Goal: Transaction & Acquisition: Purchase product/service

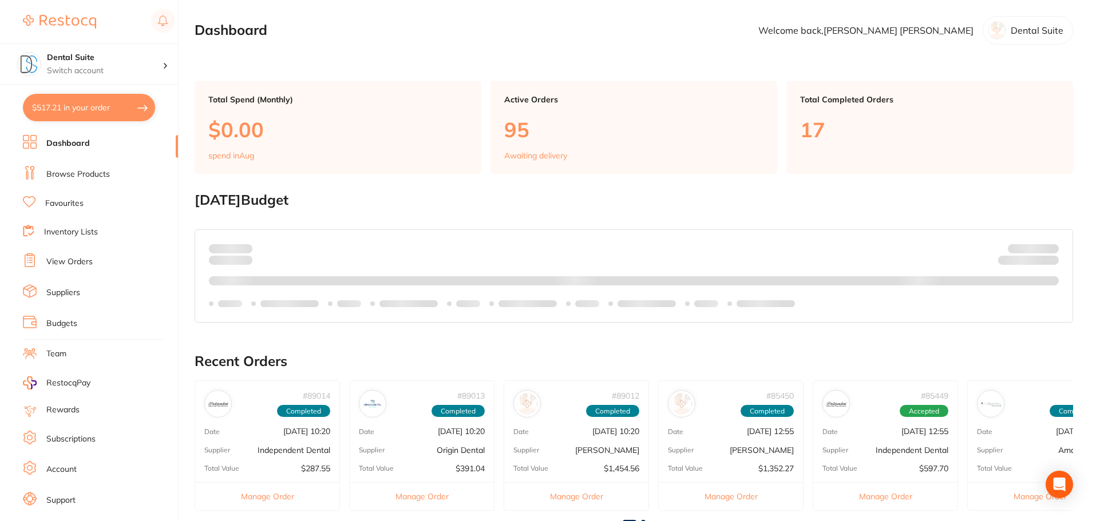
click at [68, 174] on link "Browse Products" at bounding box center [78, 174] width 64 height 11
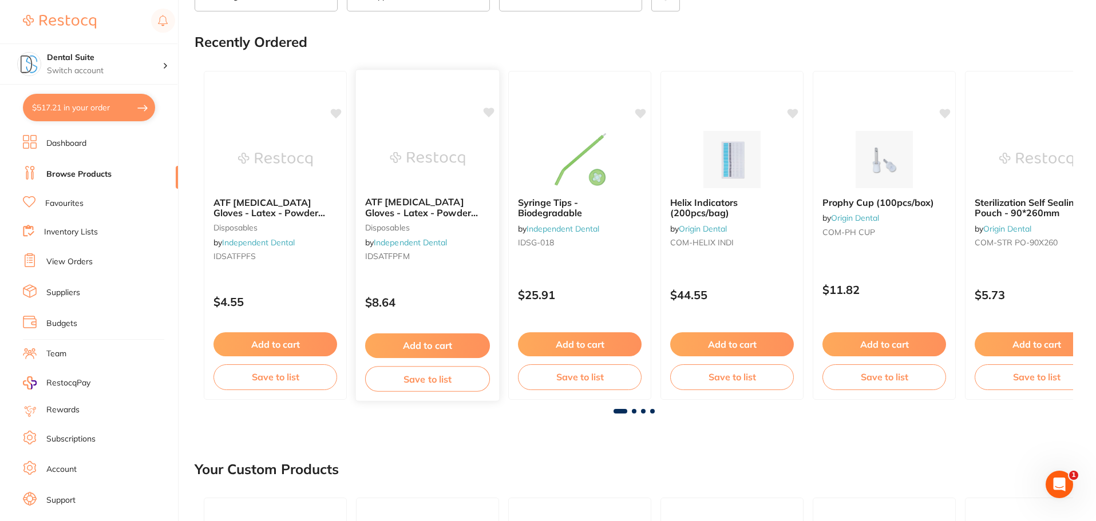
scroll to position [114, 0]
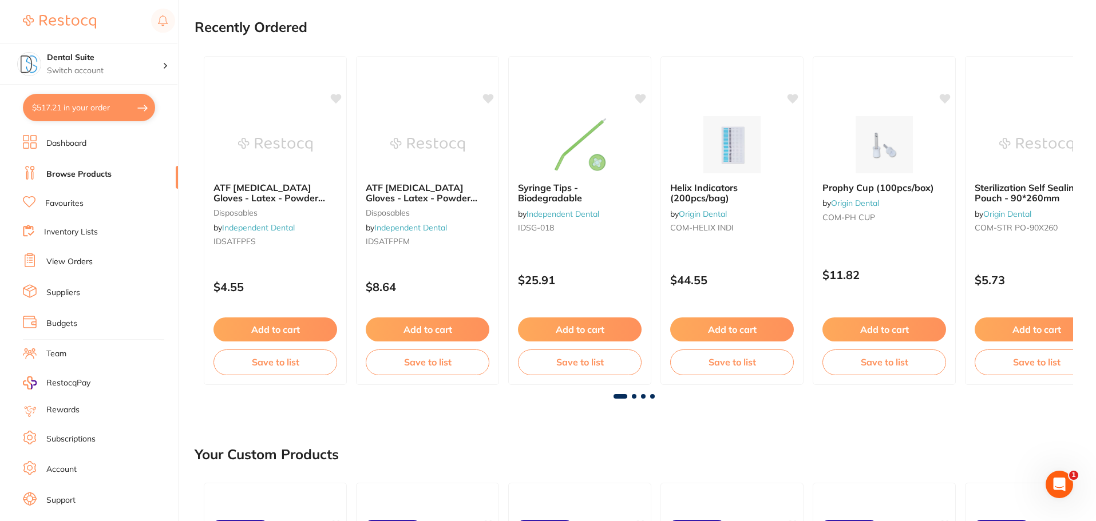
click at [73, 201] on link "Favourites" at bounding box center [64, 203] width 38 height 11
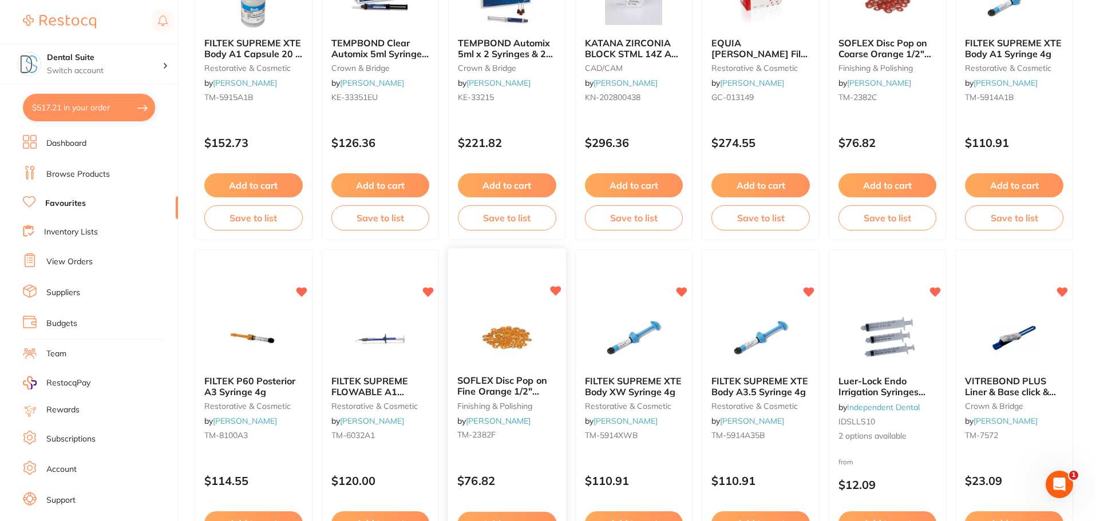
scroll to position [1145, 0]
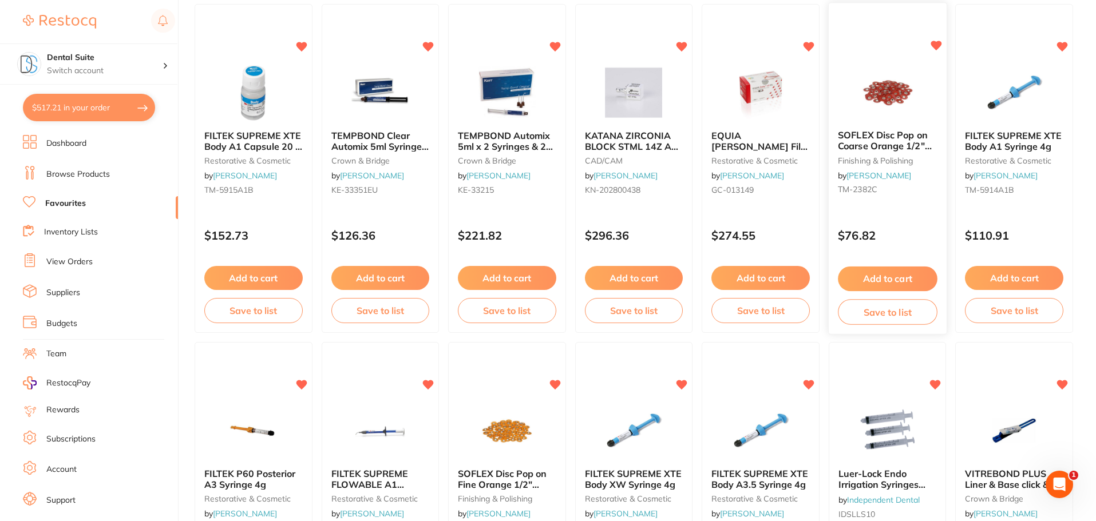
click at [889, 141] on span "SOFLEX Disc Pop on Coarse Orange 1/2" 12.7mm Pack of 85" at bounding box center [885, 146] width 94 height 33
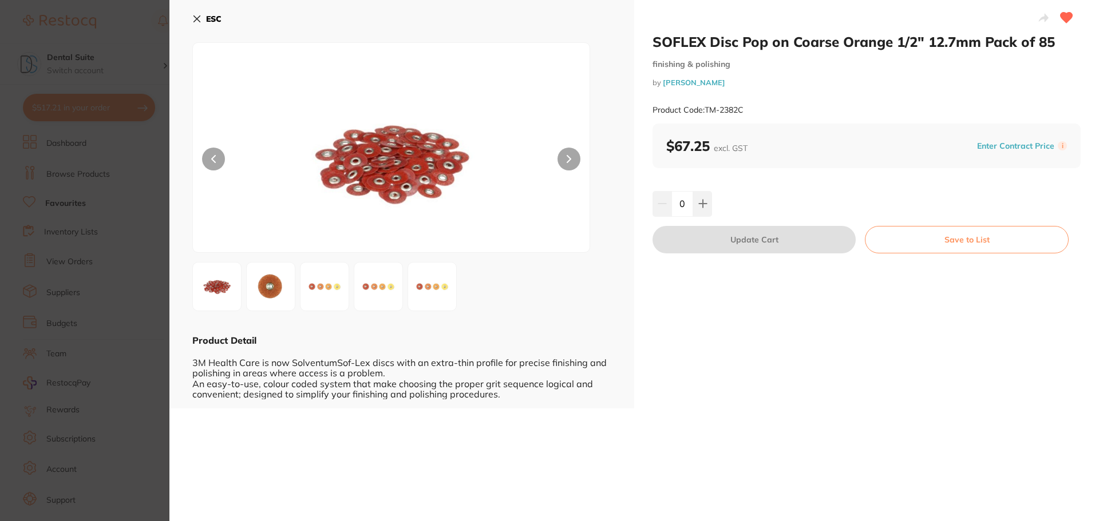
click at [569, 160] on icon at bounding box center [568, 159] width 3 height 7
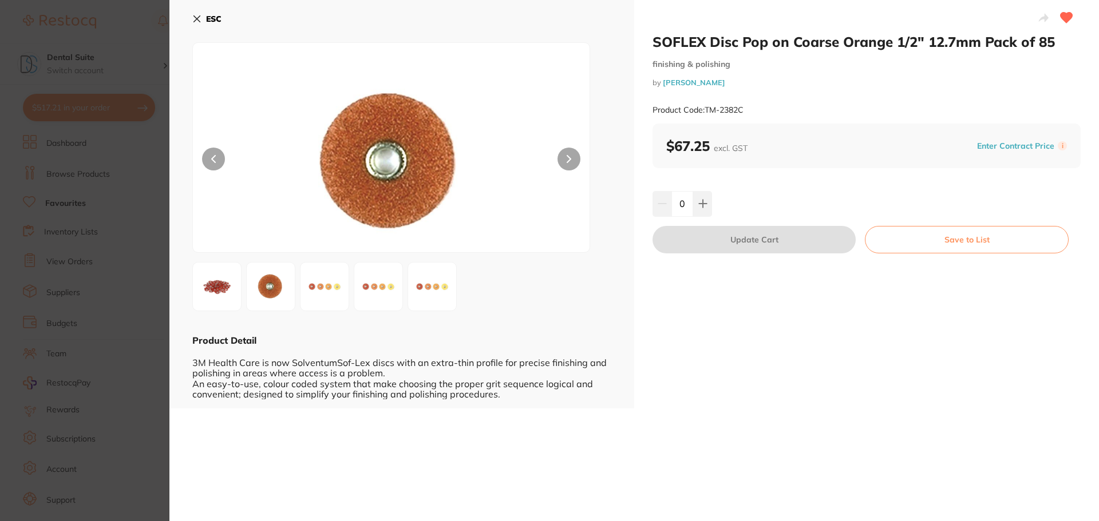
click at [569, 160] on icon at bounding box center [568, 159] width 3 height 7
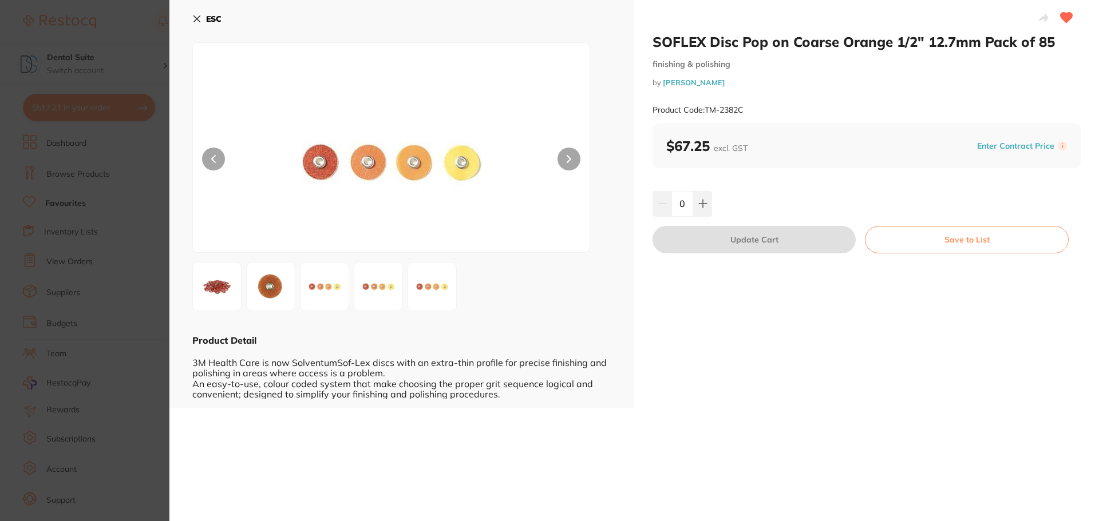
click at [569, 160] on icon at bounding box center [568, 159] width 3 height 7
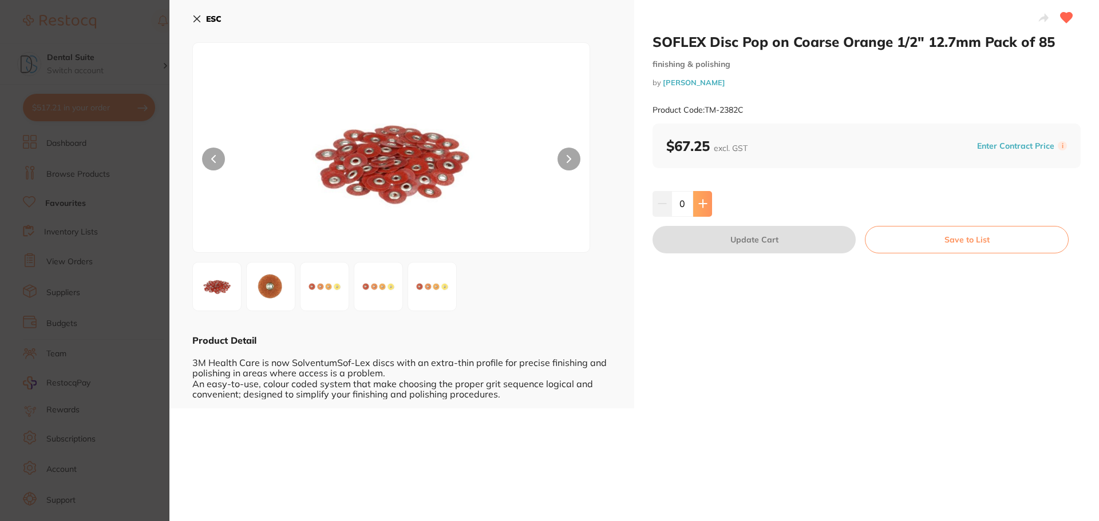
click at [703, 203] on icon at bounding box center [702, 203] width 9 height 9
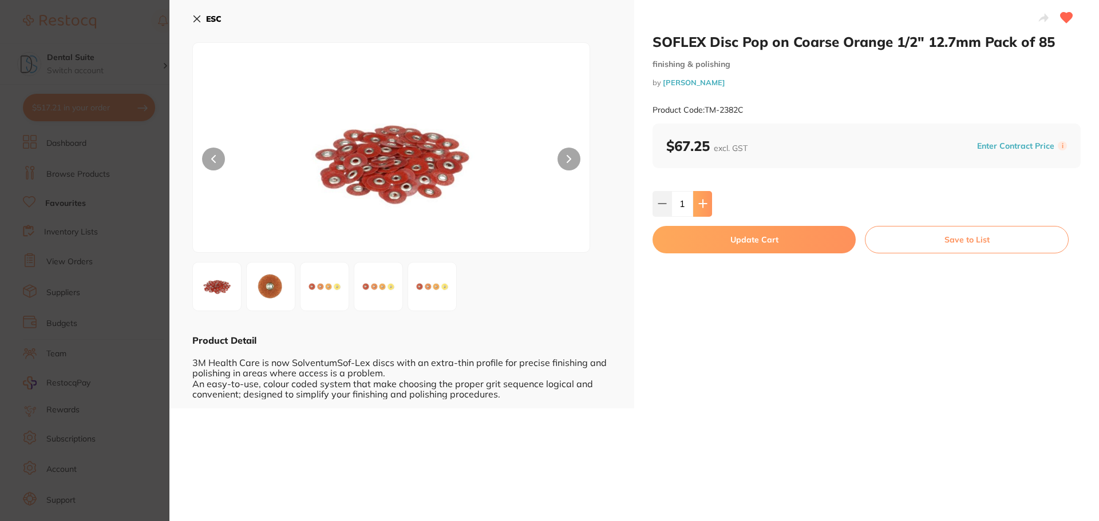
click at [703, 203] on icon at bounding box center [702, 203] width 9 height 9
type input "2"
click at [569, 157] on icon at bounding box center [569, 159] width 5 height 8
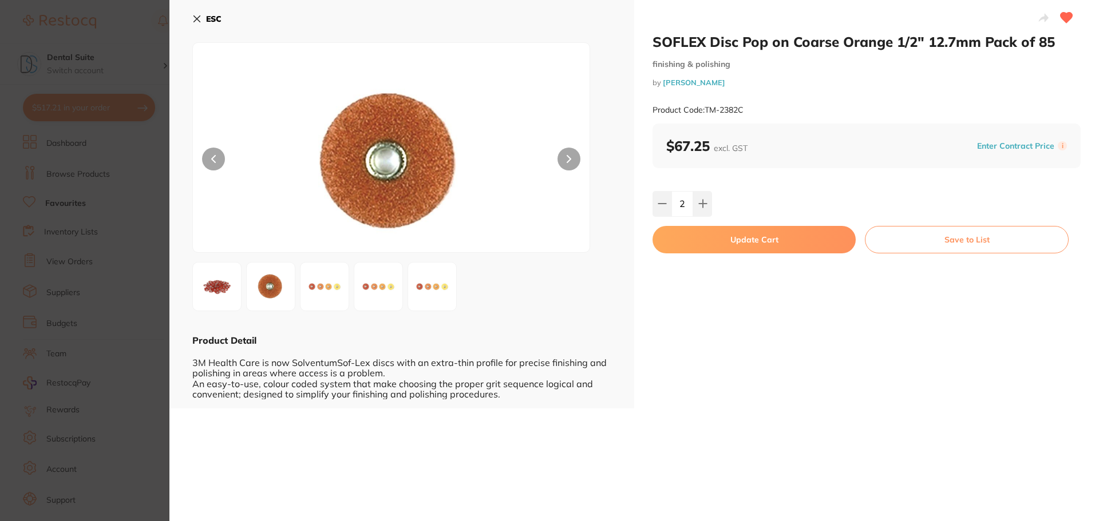
click at [569, 157] on icon at bounding box center [569, 159] width 5 height 8
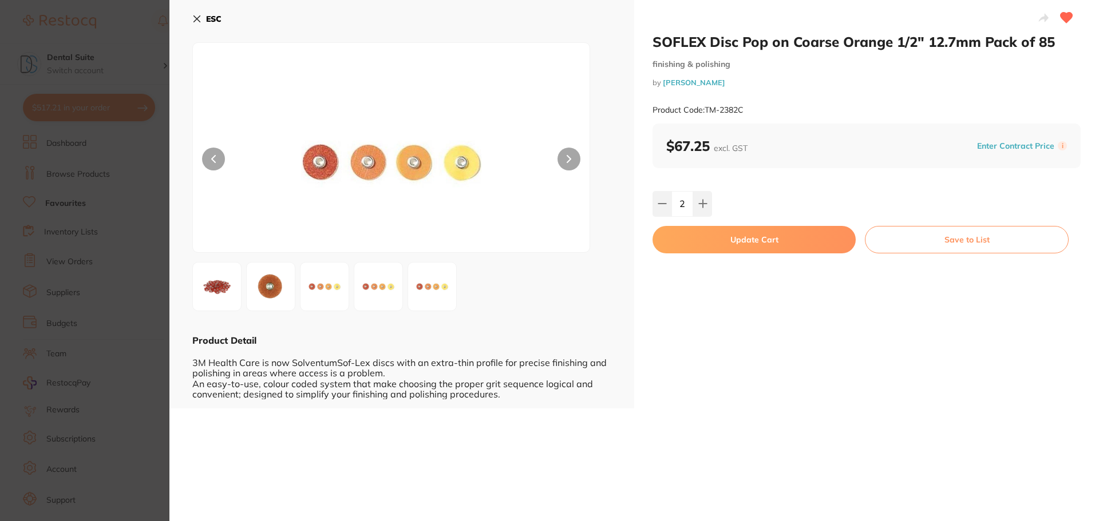
click at [569, 157] on icon at bounding box center [569, 159] width 5 height 8
click at [568, 157] on icon at bounding box center [568, 159] width 3 height 7
click at [749, 239] on button "Update Cart" at bounding box center [753, 239] width 203 height 27
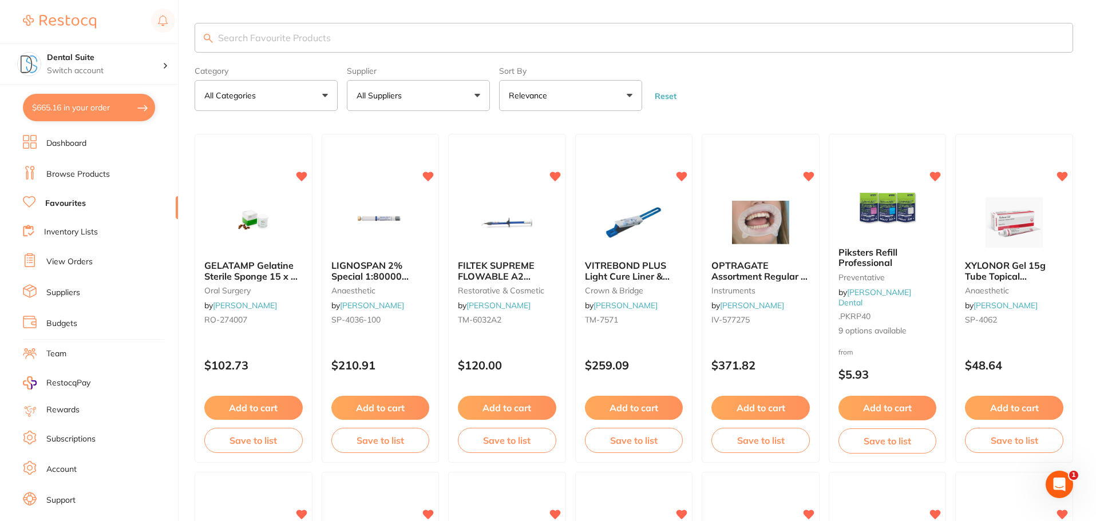
click at [255, 36] on input "search" at bounding box center [634, 38] width 879 height 30
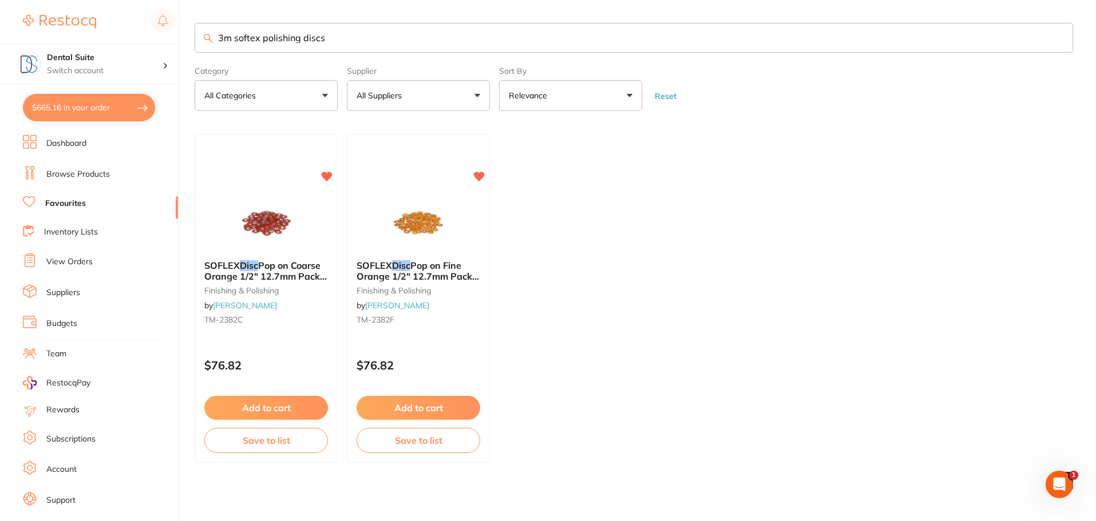
click at [421, 97] on button "All Suppliers" at bounding box center [418, 95] width 143 height 31
click at [358, 31] on input "3m softex polishing discs" at bounding box center [634, 38] width 879 height 30
type input "3"
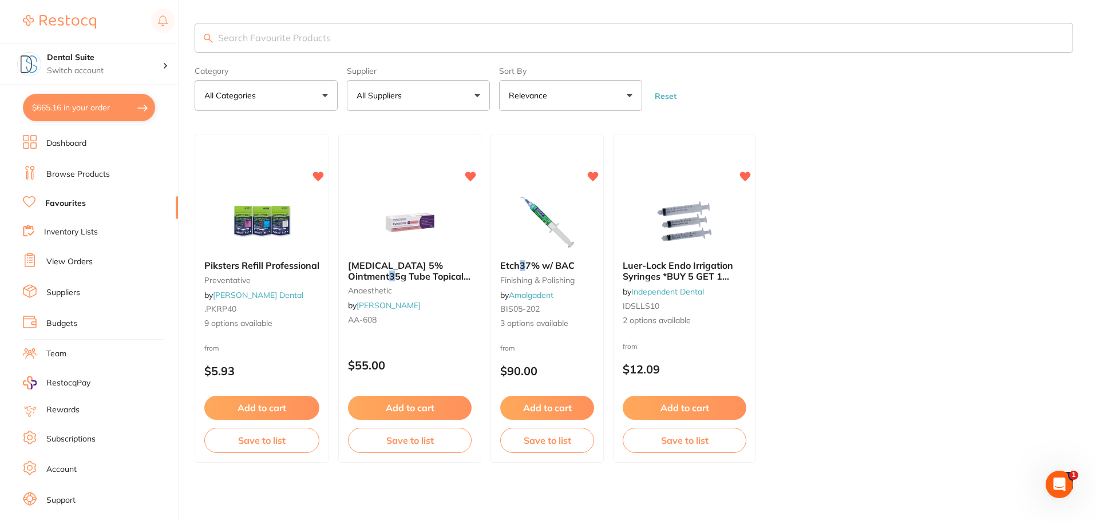
click at [63, 265] on link "View Orders" at bounding box center [69, 261] width 46 height 11
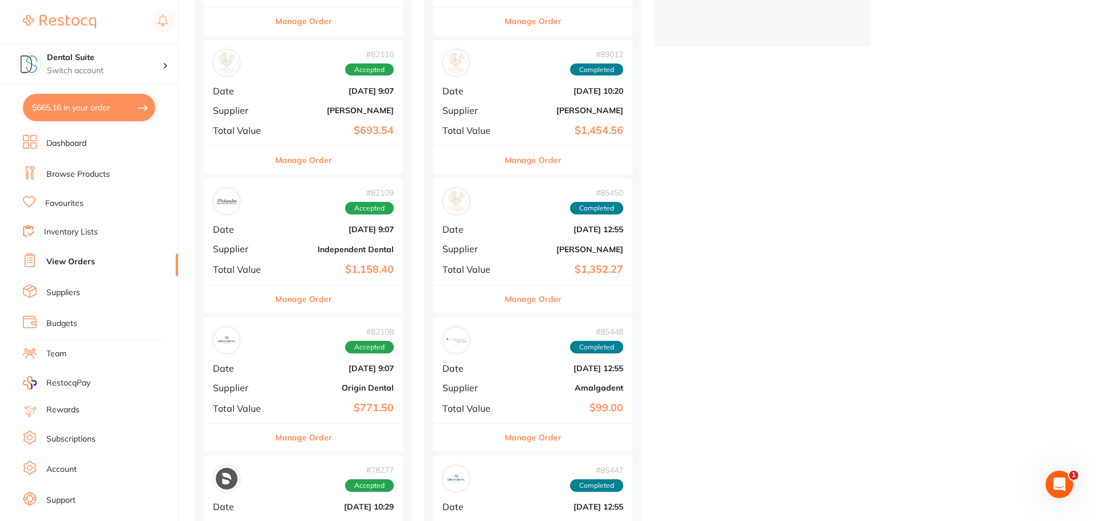
scroll to position [401, 0]
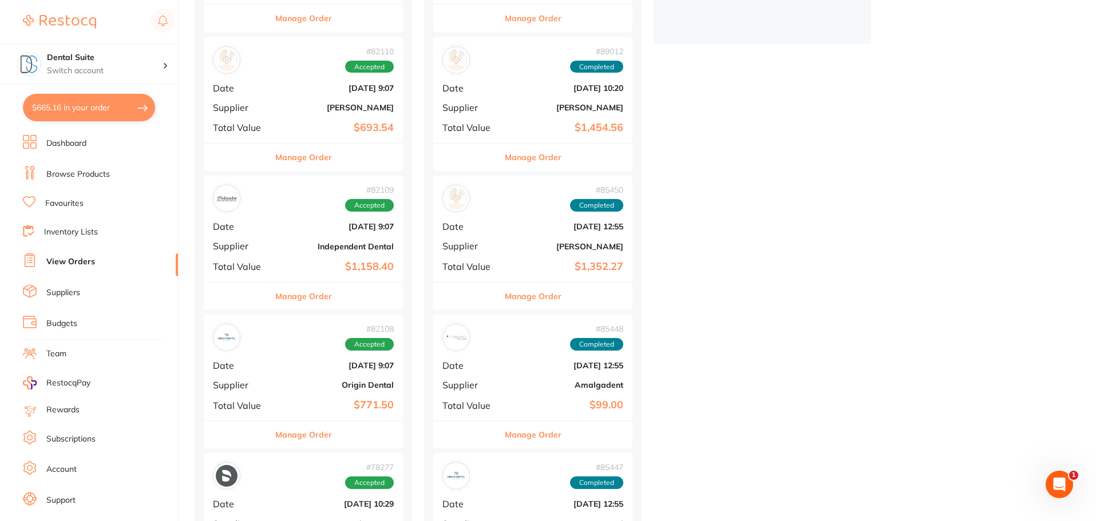
click at [317, 159] on button "Manage Order" at bounding box center [303, 157] width 57 height 27
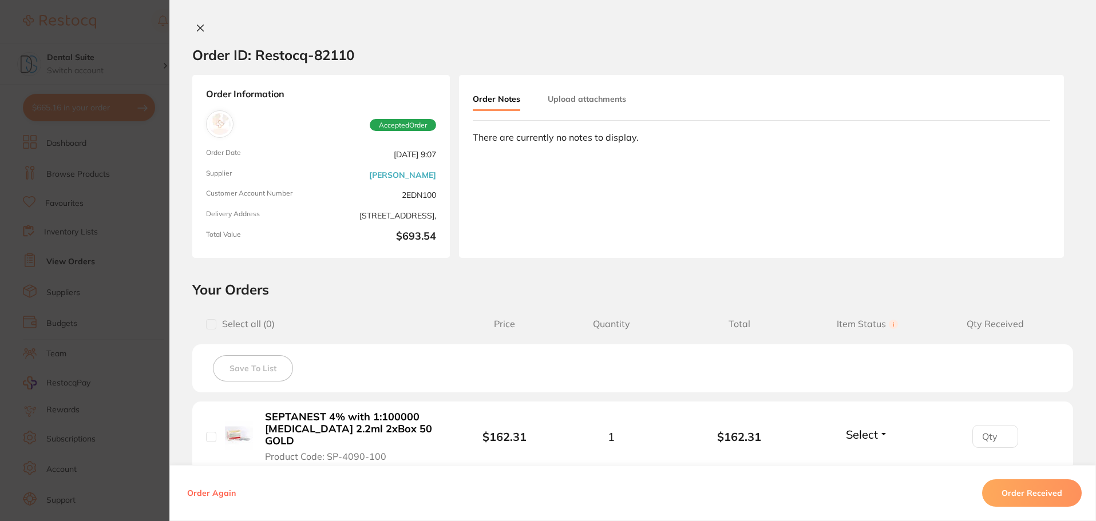
click at [197, 27] on icon at bounding box center [200, 28] width 6 height 6
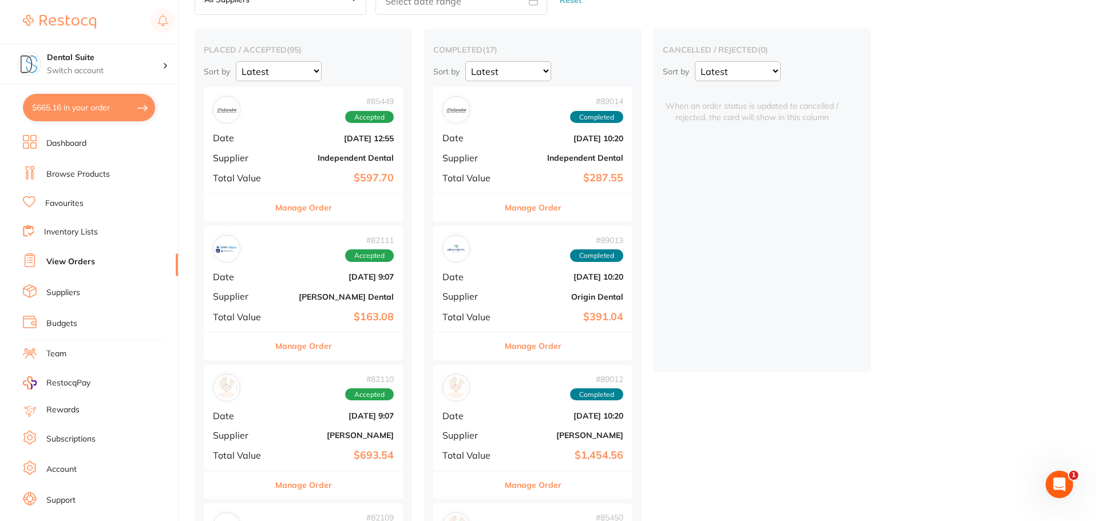
scroll to position [229, 0]
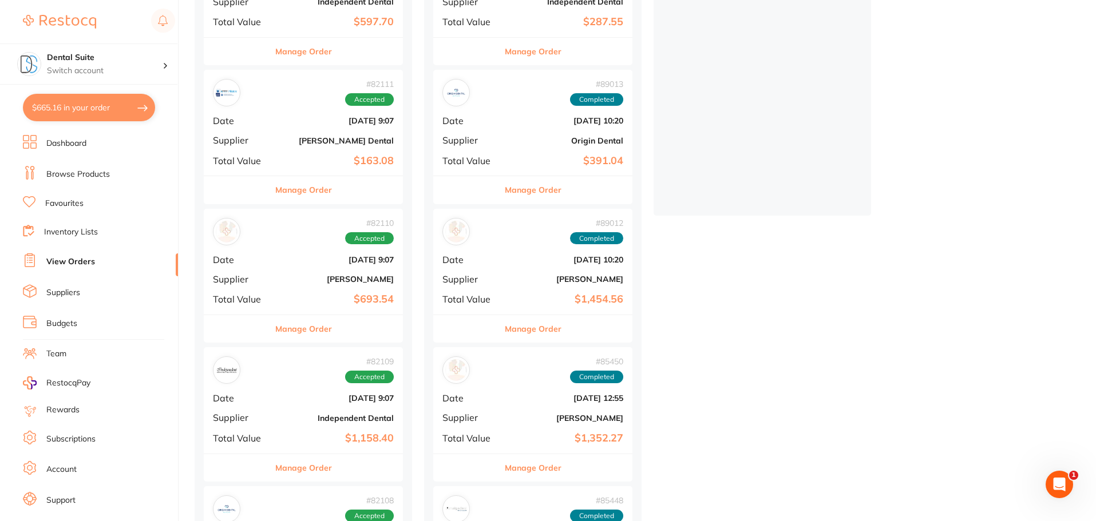
click at [541, 330] on button "Manage Order" at bounding box center [533, 328] width 57 height 27
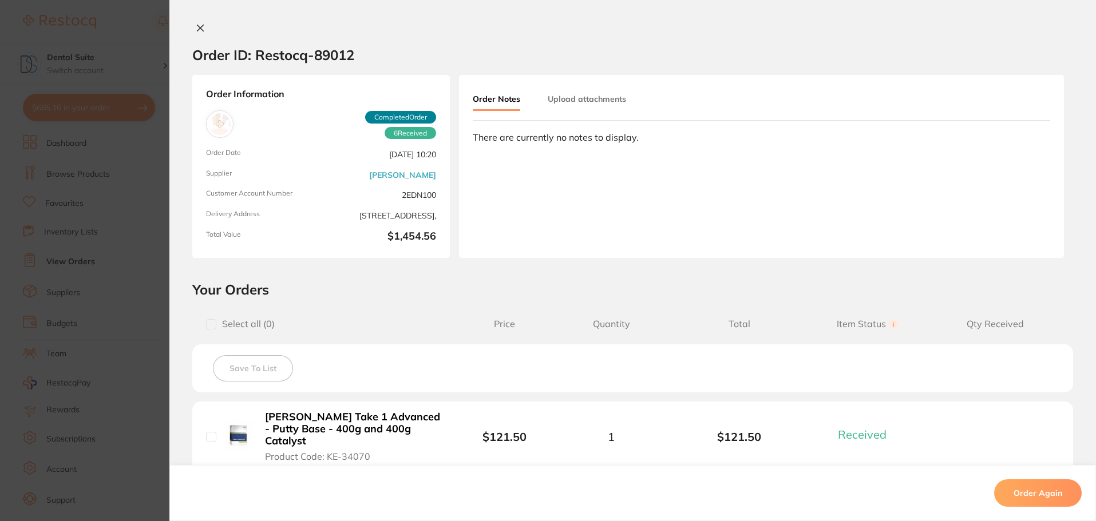
click at [197, 26] on icon at bounding box center [200, 28] width 6 height 6
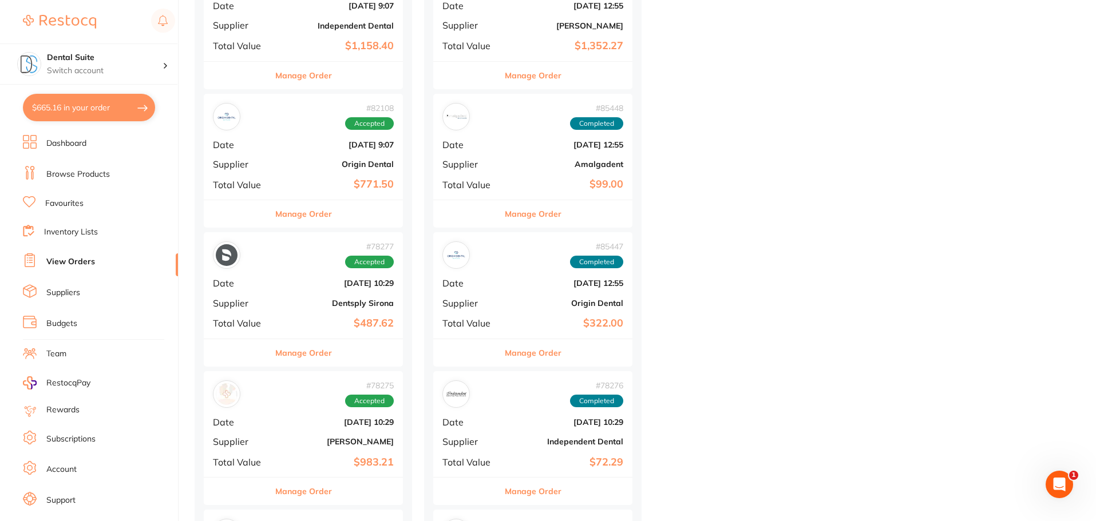
scroll to position [630, 0]
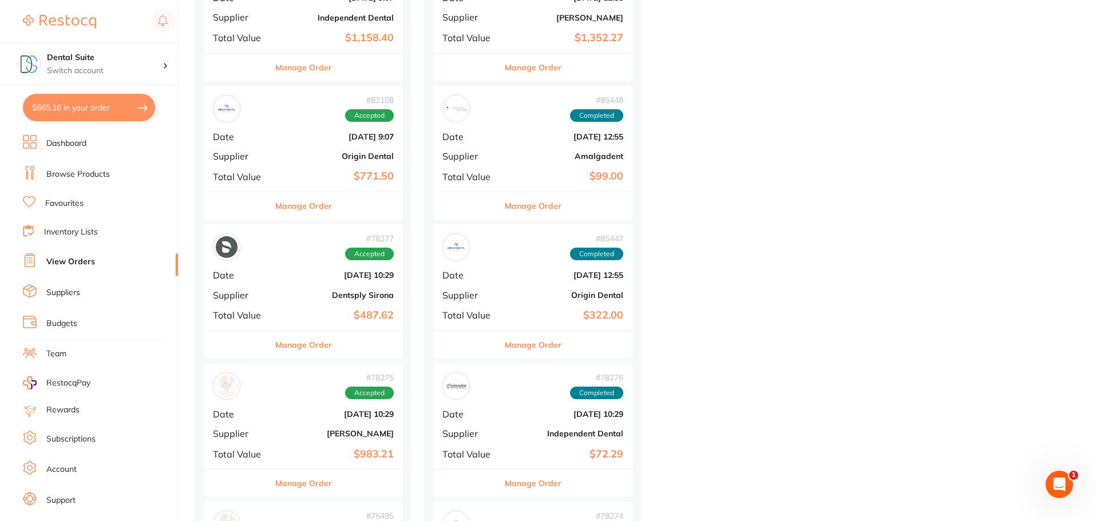
click at [296, 487] on button "Manage Order" at bounding box center [303, 483] width 57 height 27
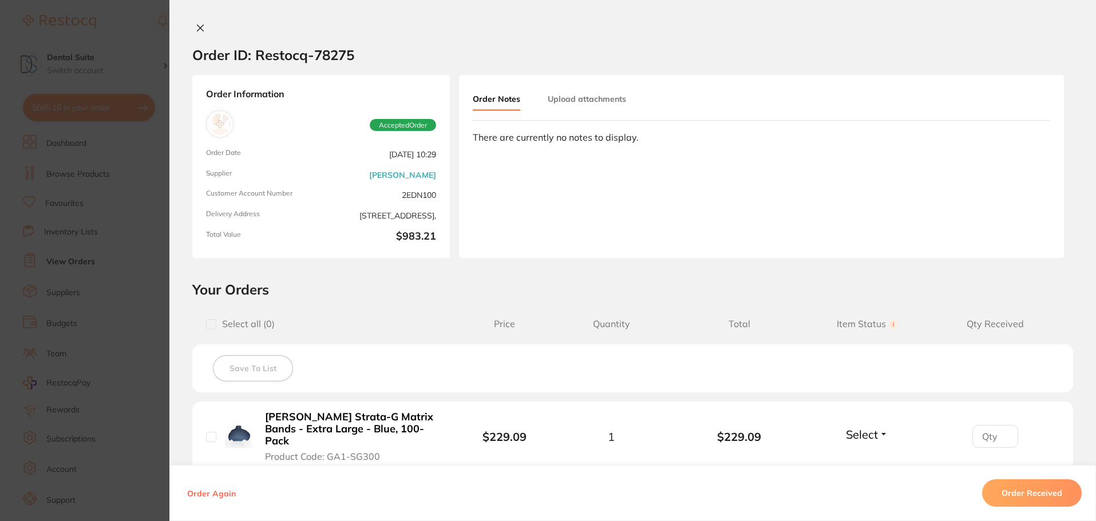
click at [196, 28] on icon at bounding box center [200, 27] width 9 height 9
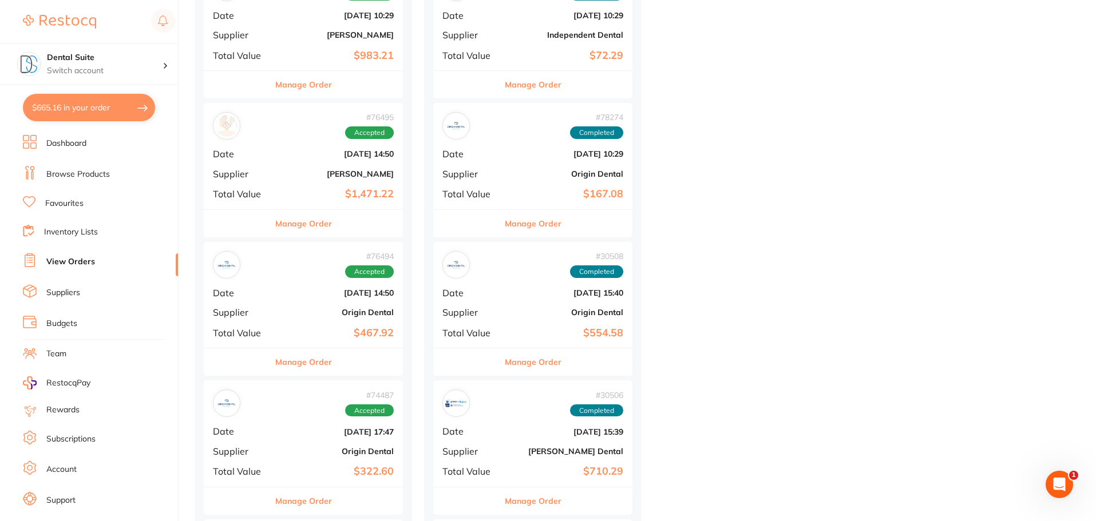
scroll to position [1030, 0]
click at [306, 228] on button "Manage Order" at bounding box center [303, 221] width 57 height 27
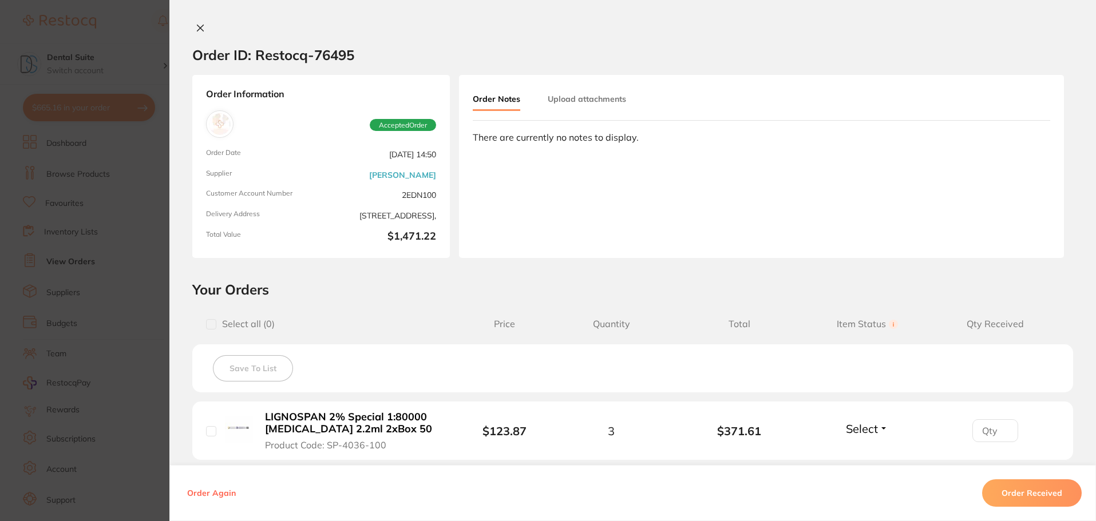
click at [197, 25] on icon at bounding box center [200, 28] width 6 height 6
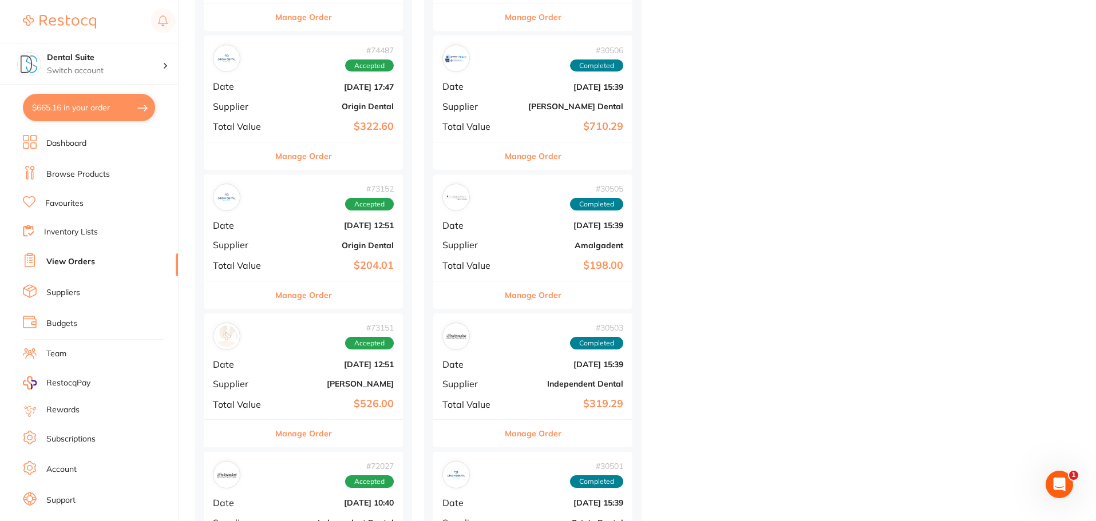
click at [296, 434] on button "Manage Order" at bounding box center [303, 433] width 57 height 27
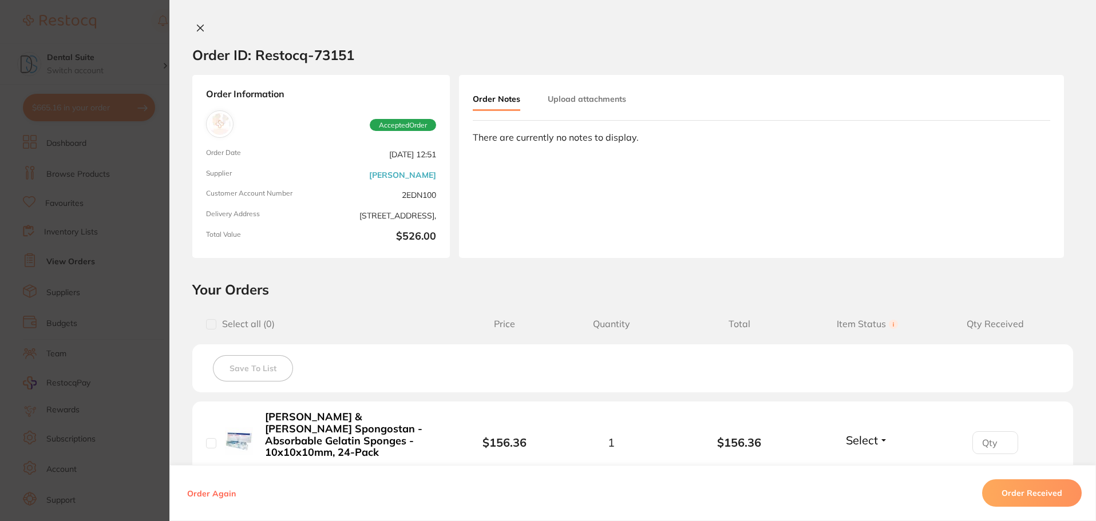
click at [196, 29] on icon at bounding box center [200, 27] width 9 height 9
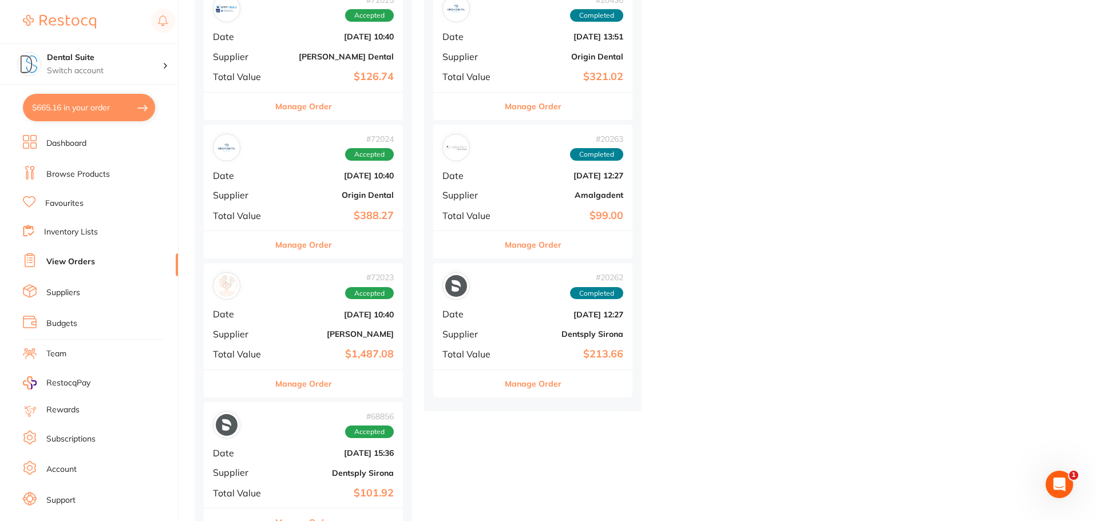
click at [297, 382] on button "Manage Order" at bounding box center [303, 383] width 57 height 27
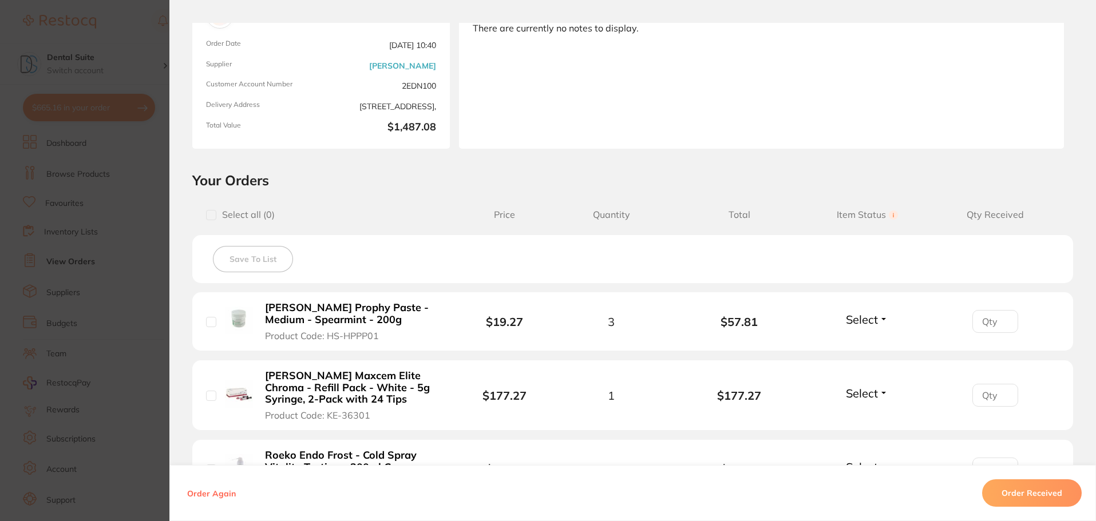
scroll to position [65, 0]
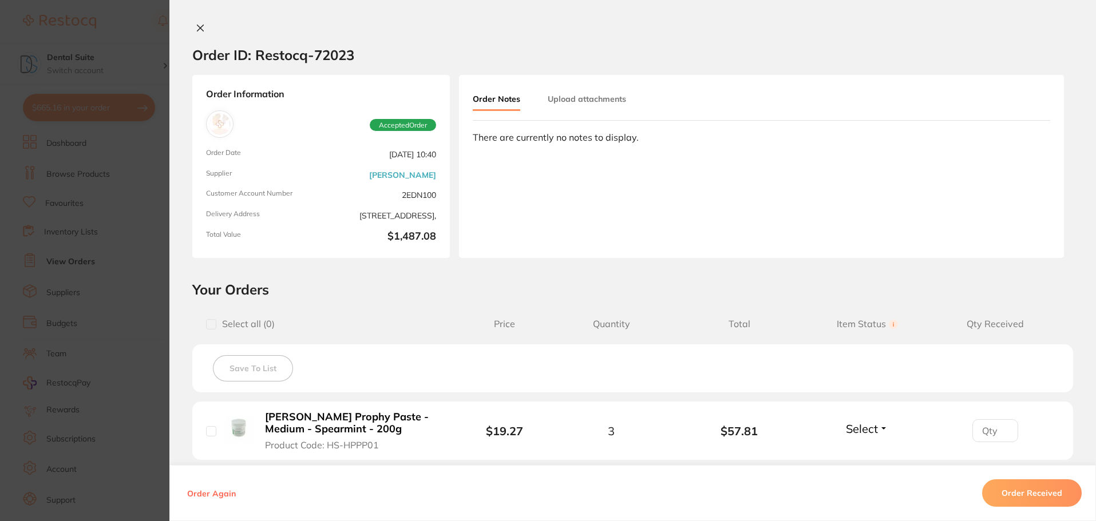
click at [197, 27] on icon at bounding box center [200, 28] width 6 height 6
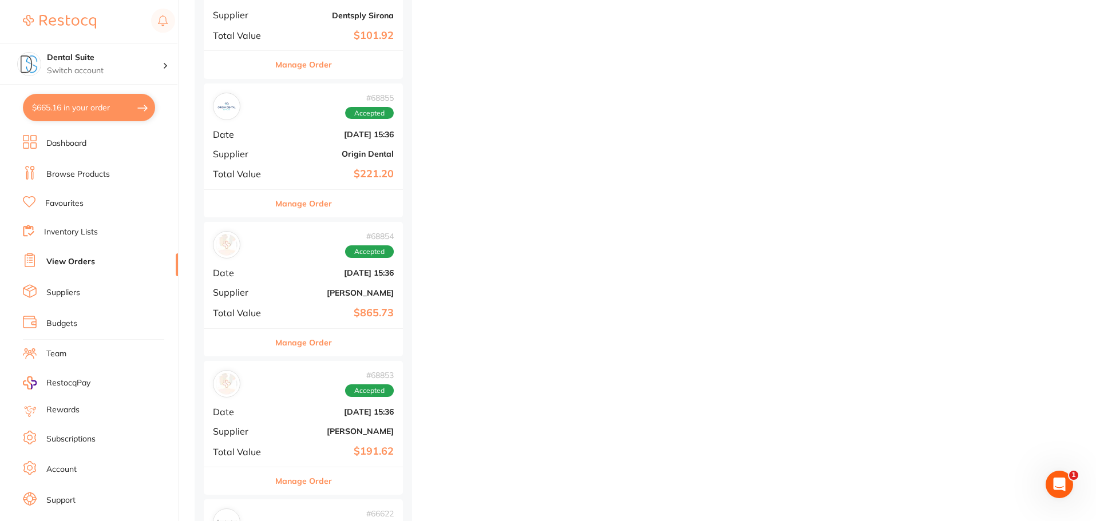
click at [306, 347] on button "Manage Order" at bounding box center [303, 342] width 57 height 27
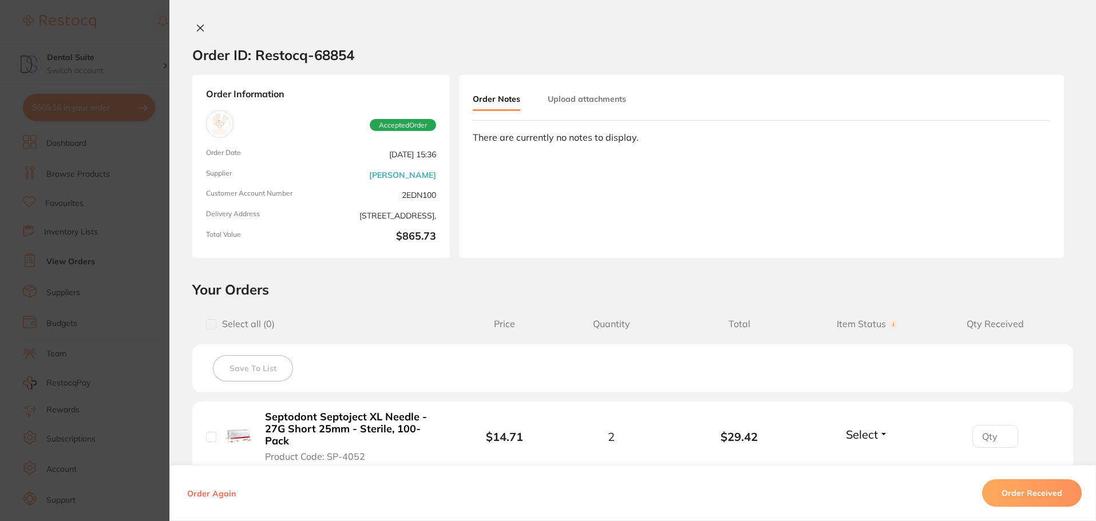
click at [200, 26] on icon at bounding box center [200, 28] width 6 height 6
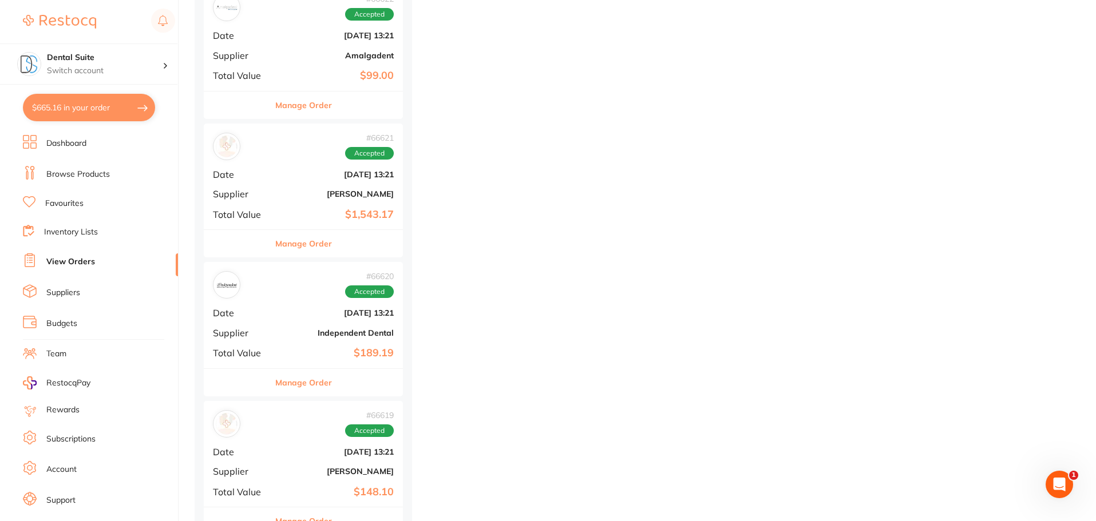
click at [297, 388] on button "Manage Order" at bounding box center [303, 382] width 57 height 27
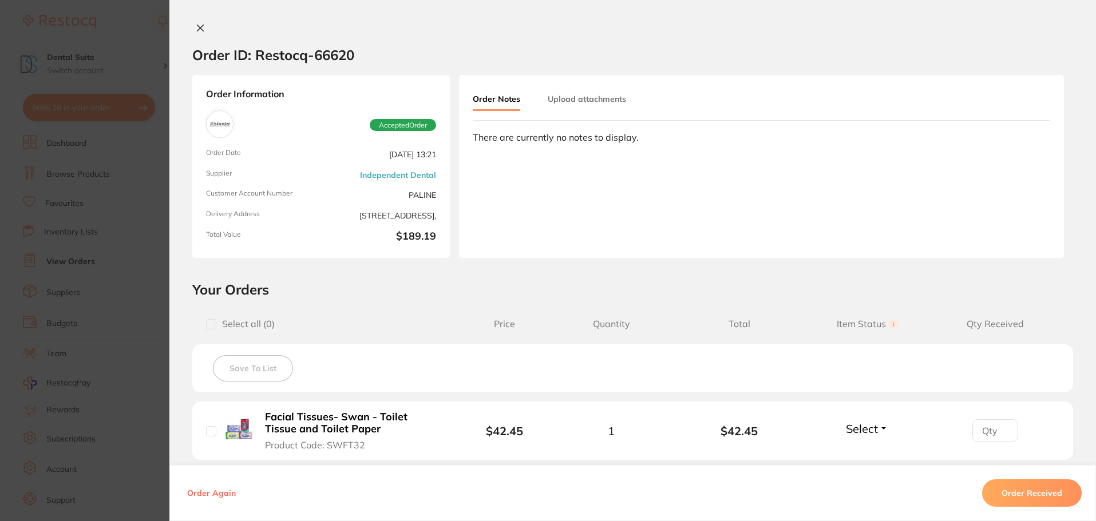
click at [192, 30] on button at bounding box center [200, 29] width 16 height 12
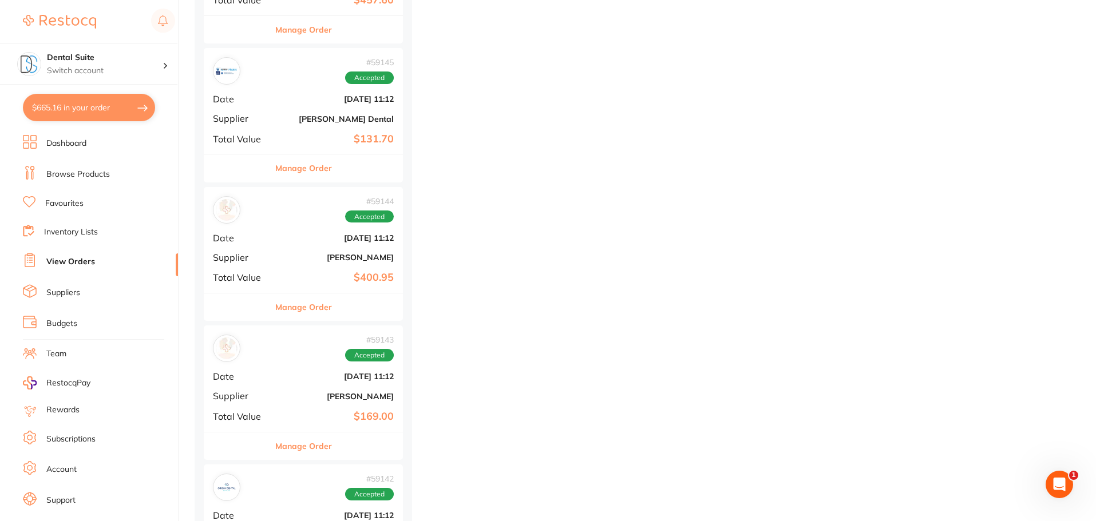
click at [294, 450] on button "Manage Order" at bounding box center [303, 446] width 57 height 27
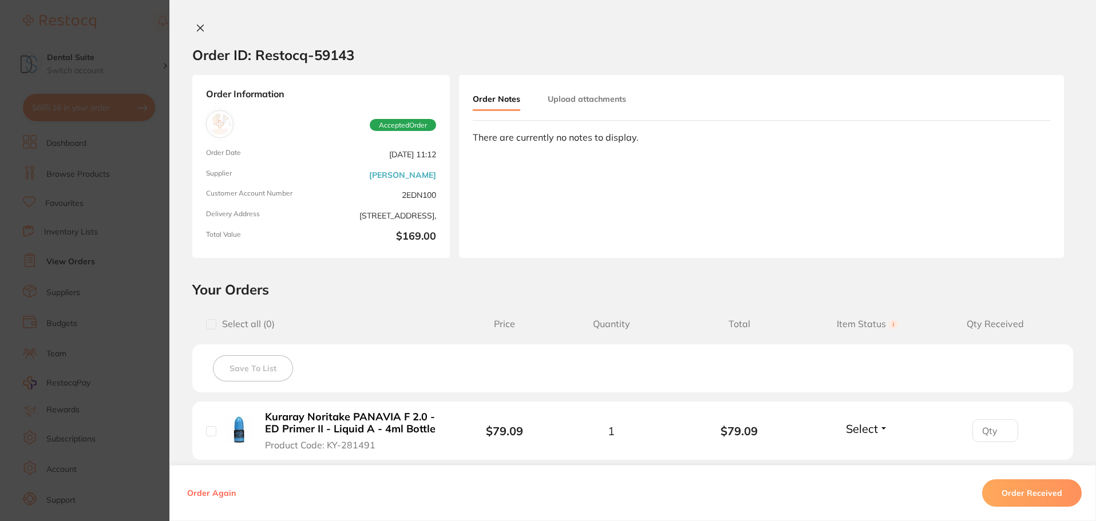
click at [198, 25] on icon at bounding box center [200, 27] width 9 height 9
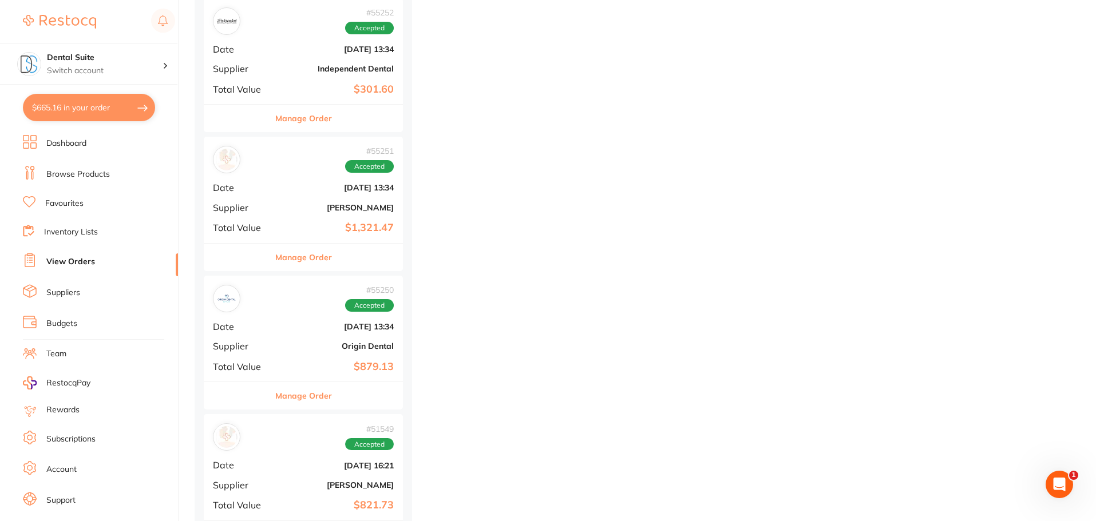
click at [299, 264] on button "Manage Order" at bounding box center [303, 257] width 57 height 27
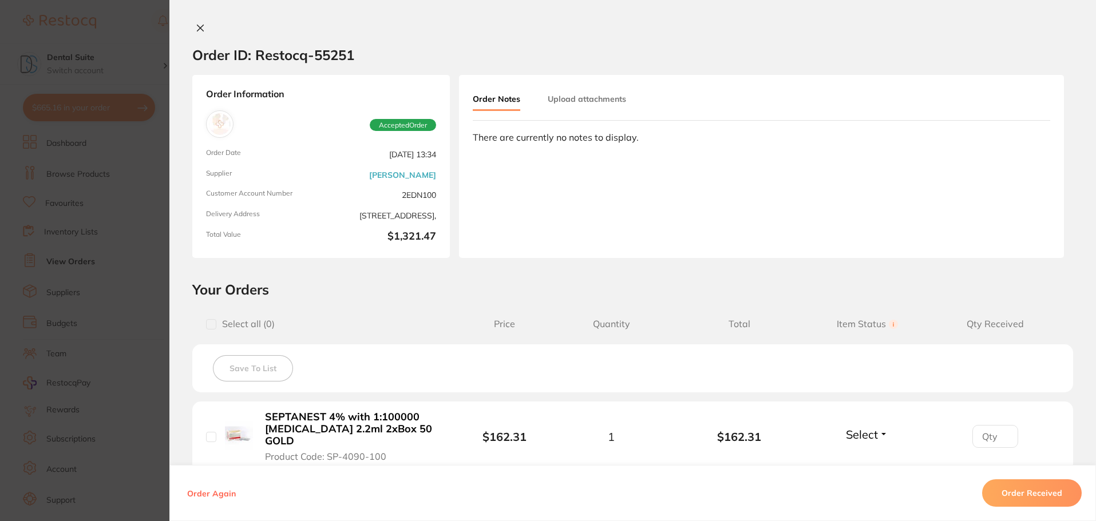
click at [204, 27] on button at bounding box center [200, 29] width 16 height 12
click at [199, 27] on icon at bounding box center [200, 28] width 6 height 6
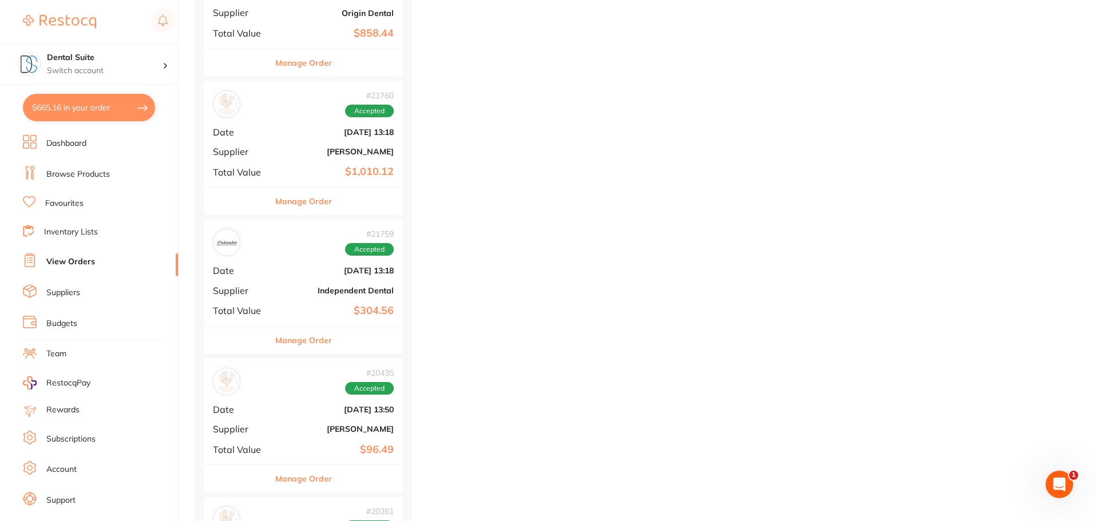
scroll to position [12839, 0]
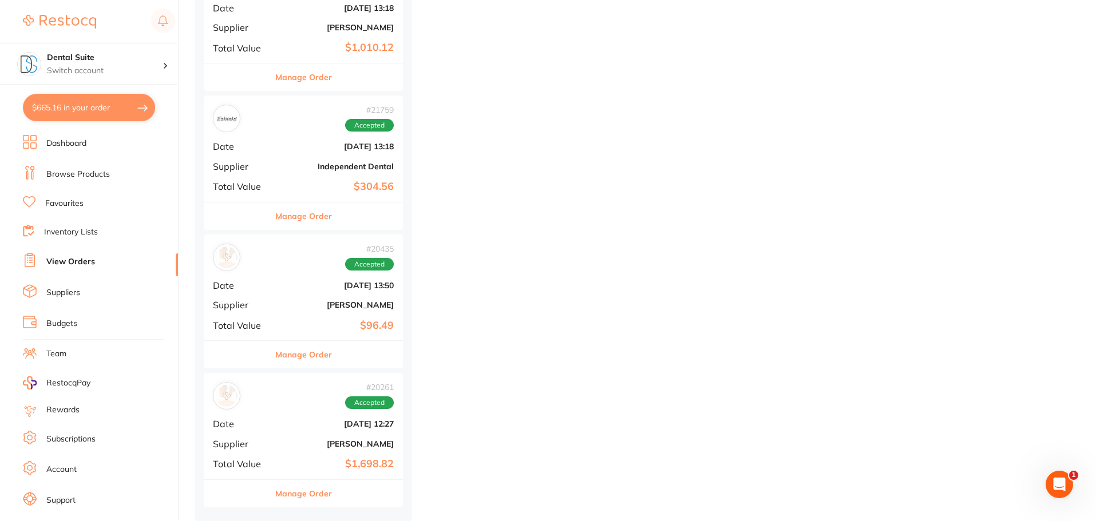
click at [311, 492] on button "Manage Order" at bounding box center [303, 493] width 57 height 27
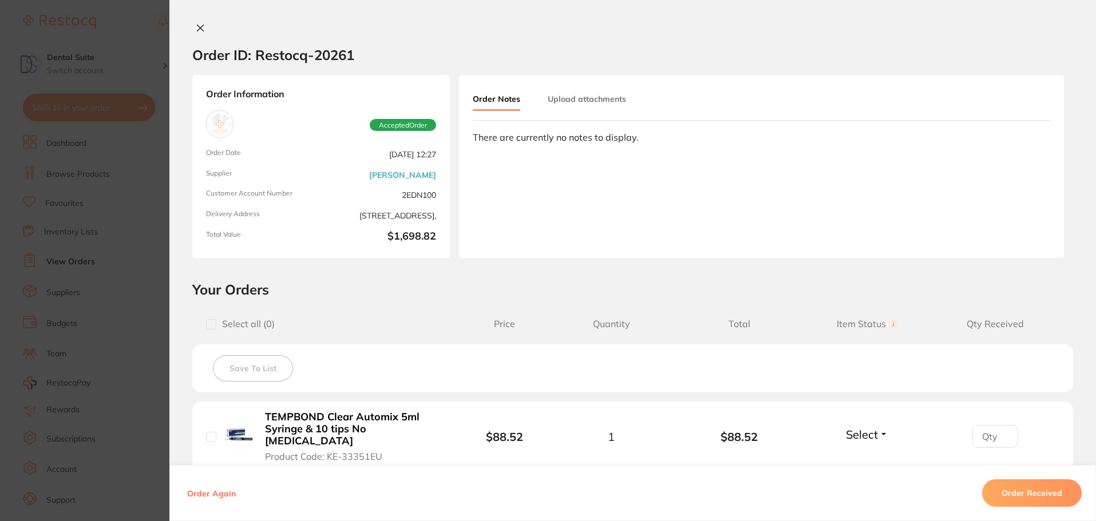
click at [196, 27] on icon at bounding box center [200, 27] width 9 height 9
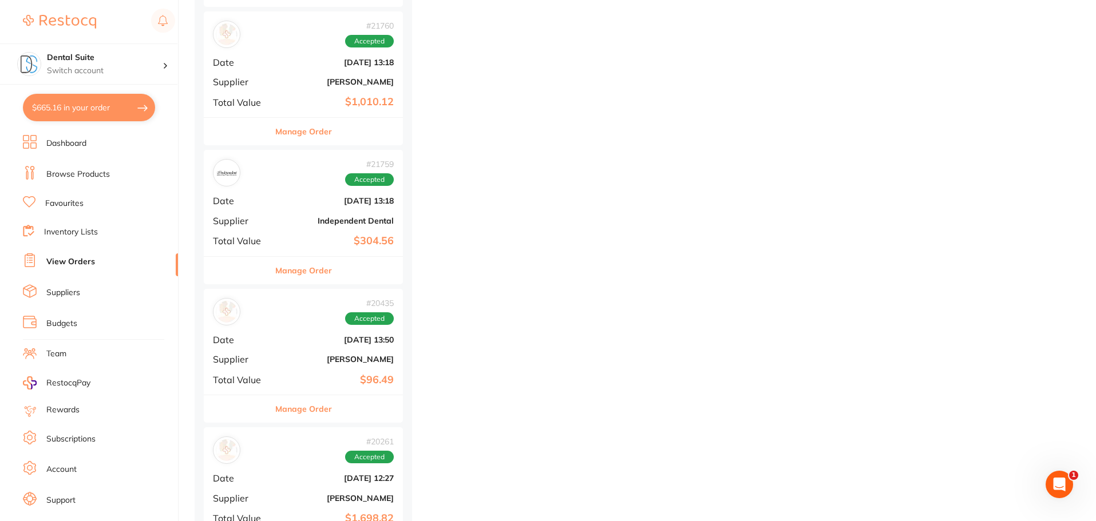
click at [70, 168] on li "Browse Products" at bounding box center [100, 174] width 155 height 17
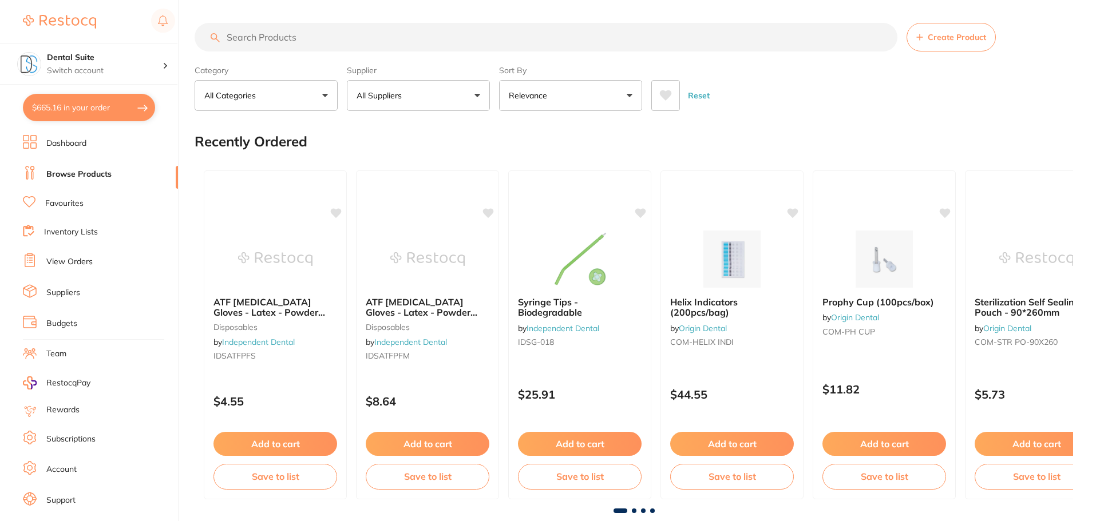
click at [255, 44] on input "search" at bounding box center [546, 37] width 703 height 29
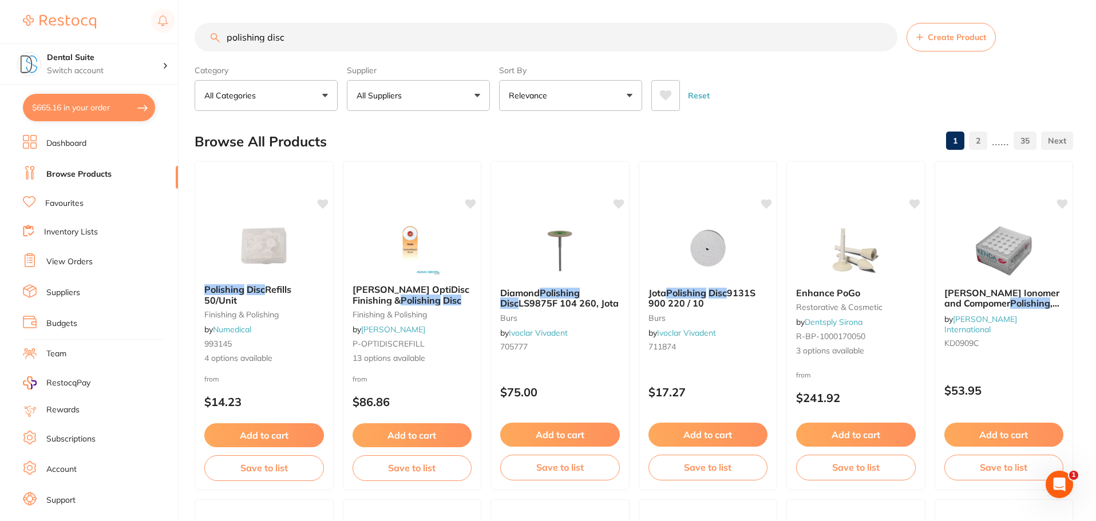
type input "polishing disc"
click at [421, 97] on button "All Suppliers" at bounding box center [418, 95] width 143 height 31
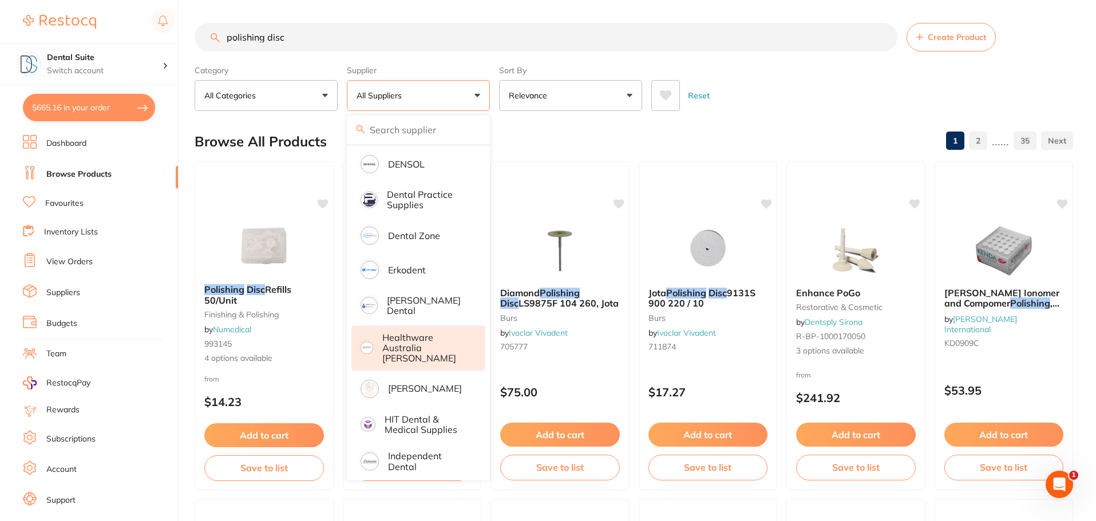
scroll to position [343, 0]
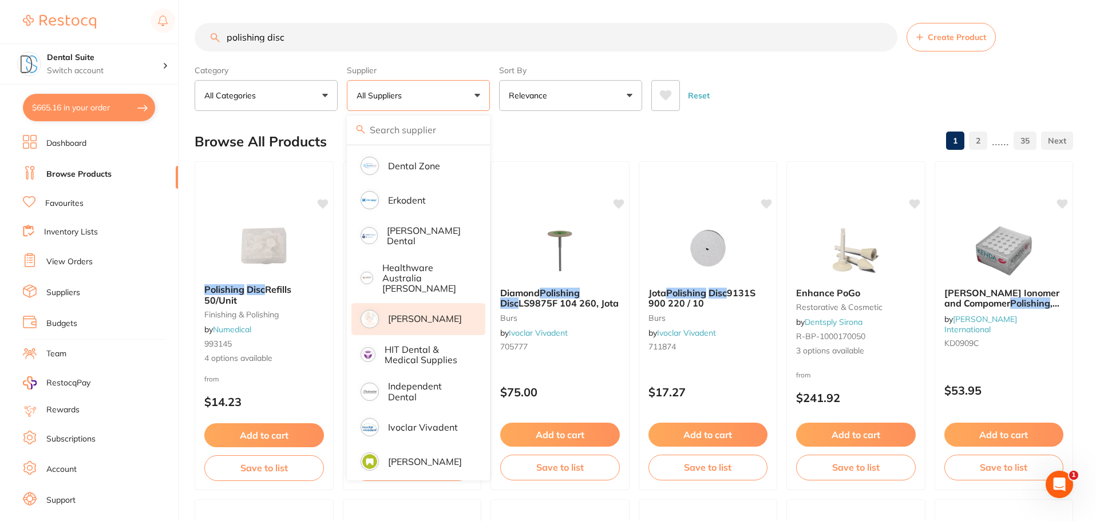
click at [420, 314] on p "[PERSON_NAME]" at bounding box center [425, 319] width 74 height 10
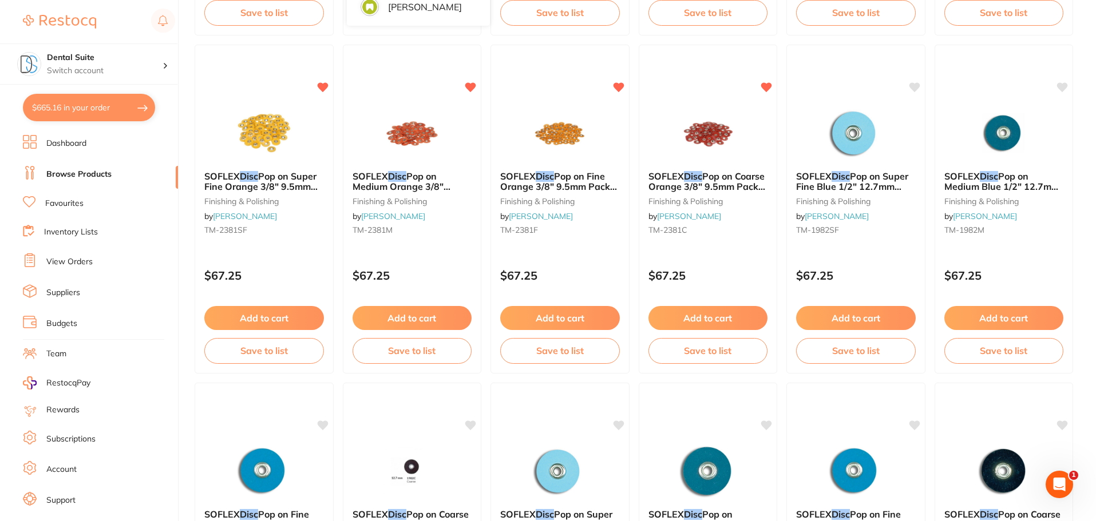
scroll to position [458, 0]
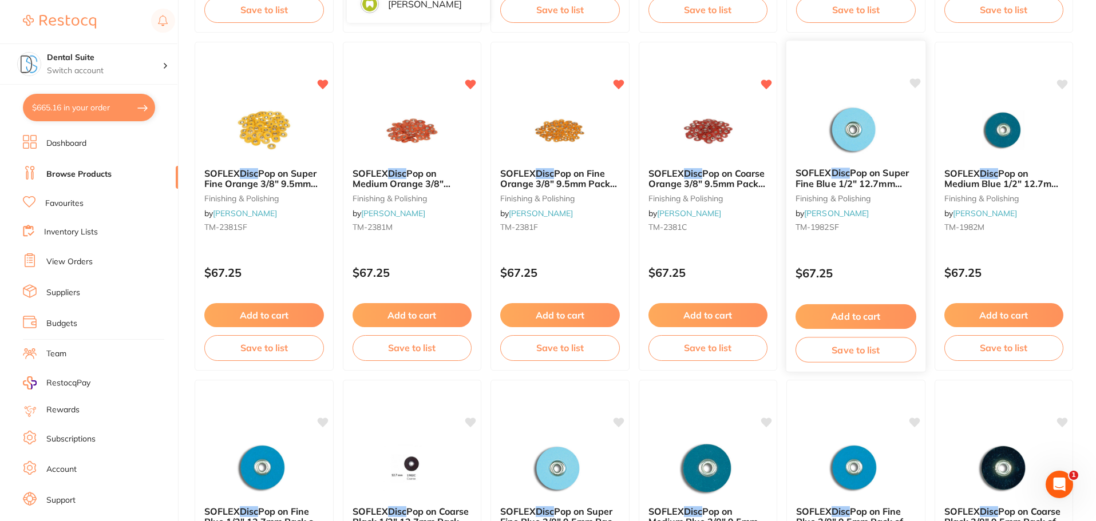
click at [852, 181] on span "Pop on Super Fine Blue 1/2" 12.7mm Pack of 85" at bounding box center [852, 183] width 113 height 33
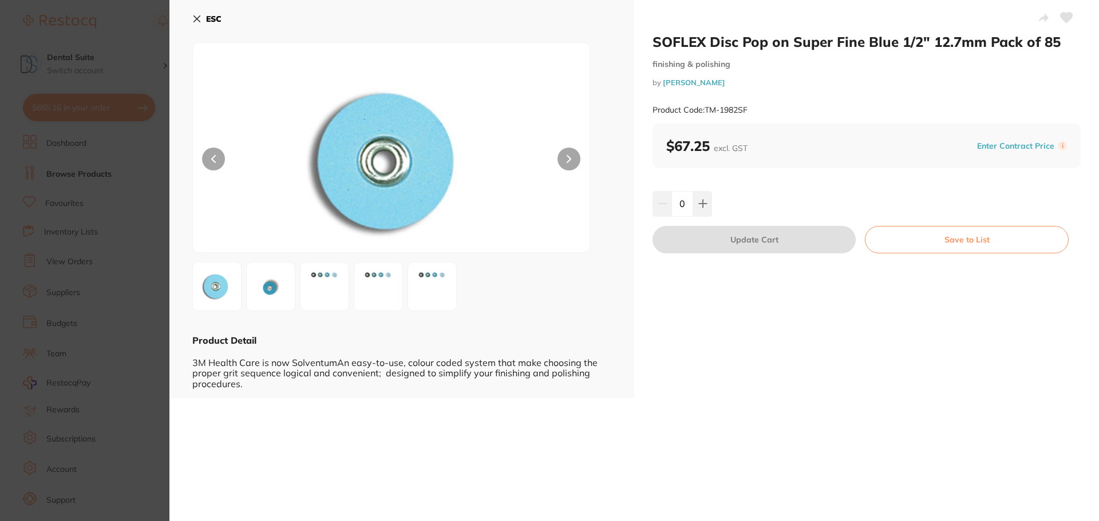
click at [568, 160] on icon at bounding box center [569, 159] width 5 height 8
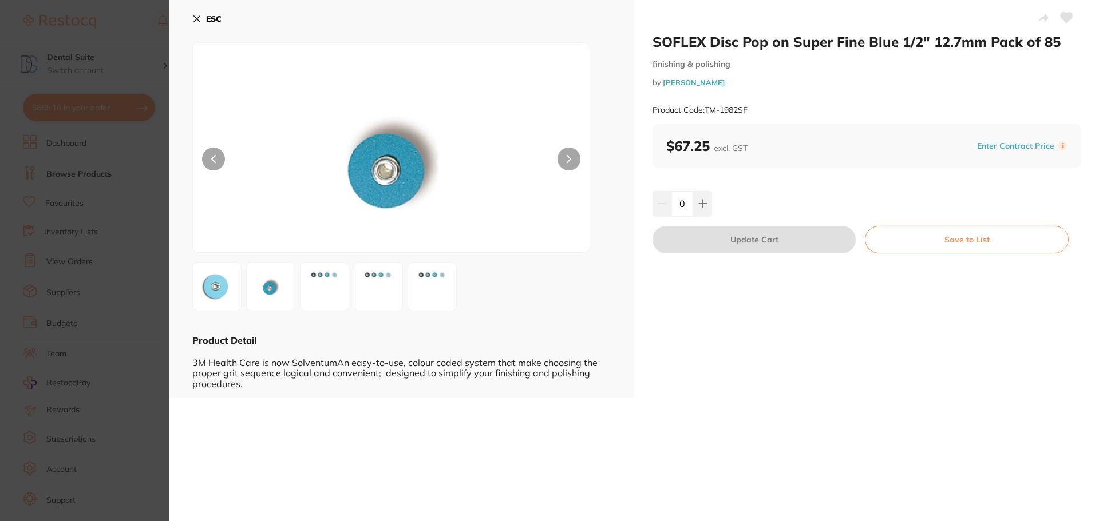
click at [568, 160] on icon at bounding box center [569, 159] width 5 height 8
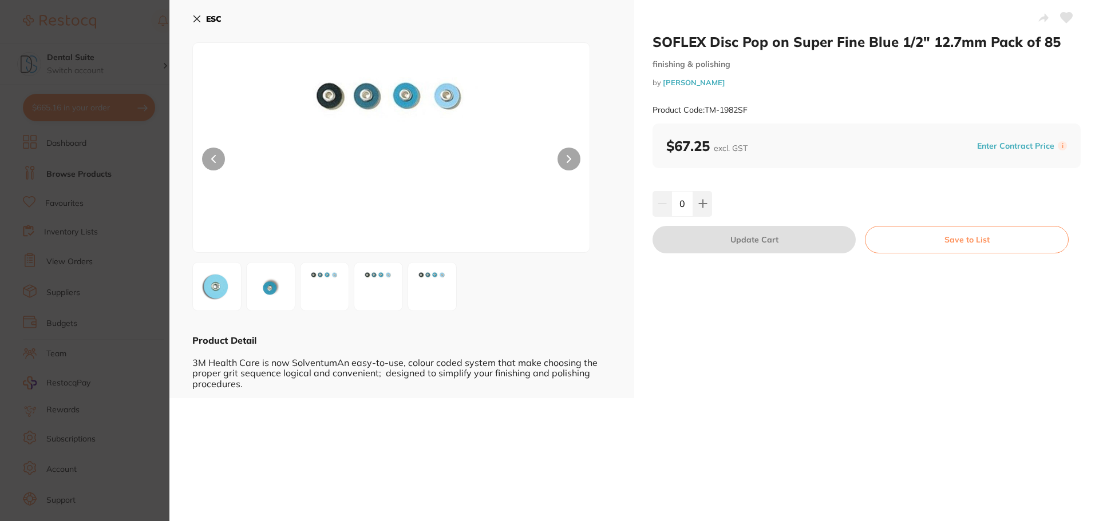
click at [568, 160] on icon at bounding box center [569, 159] width 5 height 8
drag, startPoint x: 568, startPoint y: 160, endPoint x: 556, endPoint y: 210, distance: 51.8
click at [558, 212] on div at bounding box center [391, 147] width 398 height 211
click at [707, 205] on button at bounding box center [702, 203] width 19 height 25
type input "1"
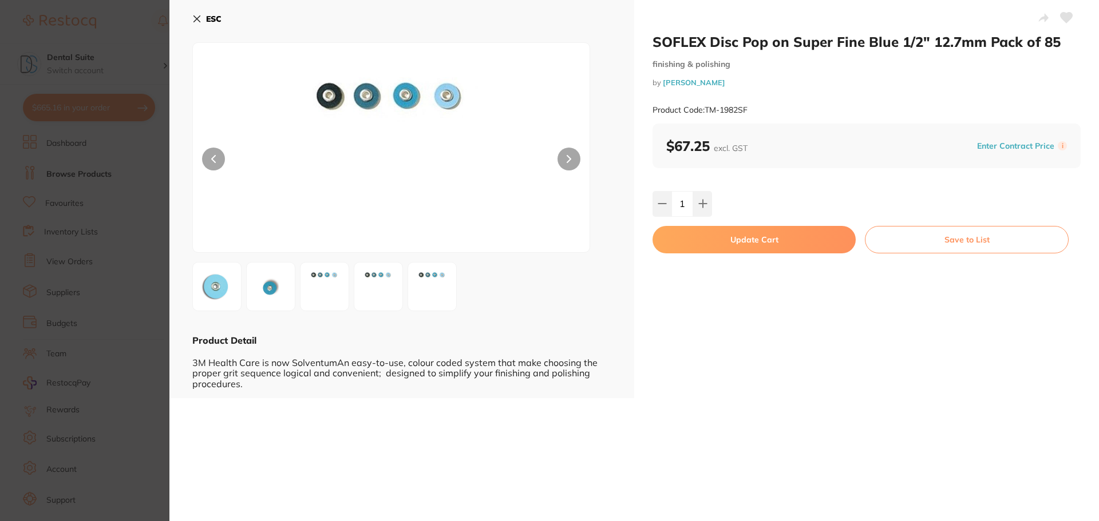
click at [756, 243] on button "Update Cart" at bounding box center [753, 239] width 203 height 27
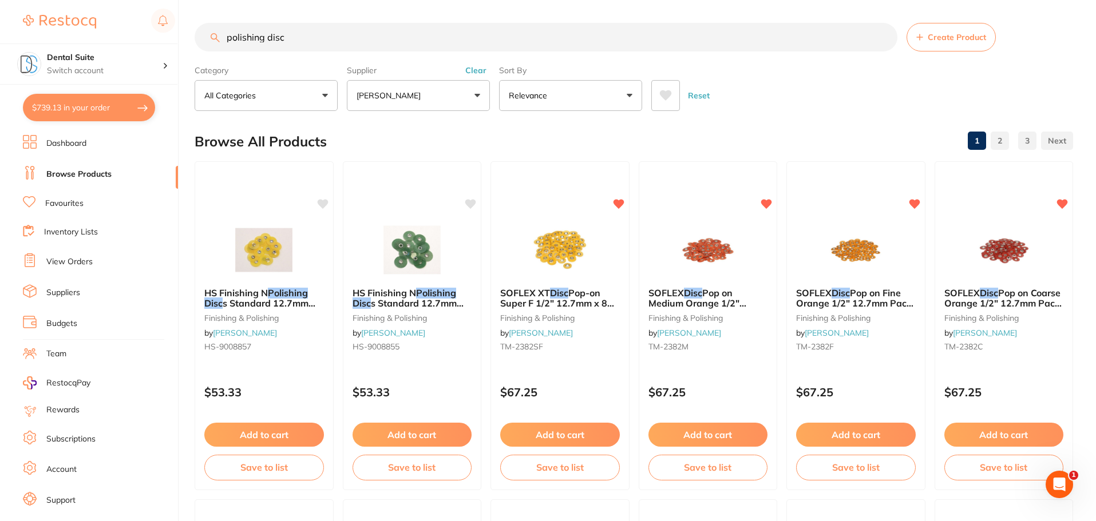
drag, startPoint x: 436, startPoint y: 89, endPoint x: 437, endPoint y: 112, distance: 22.9
click at [437, 89] on button "[PERSON_NAME]" at bounding box center [418, 95] width 143 height 31
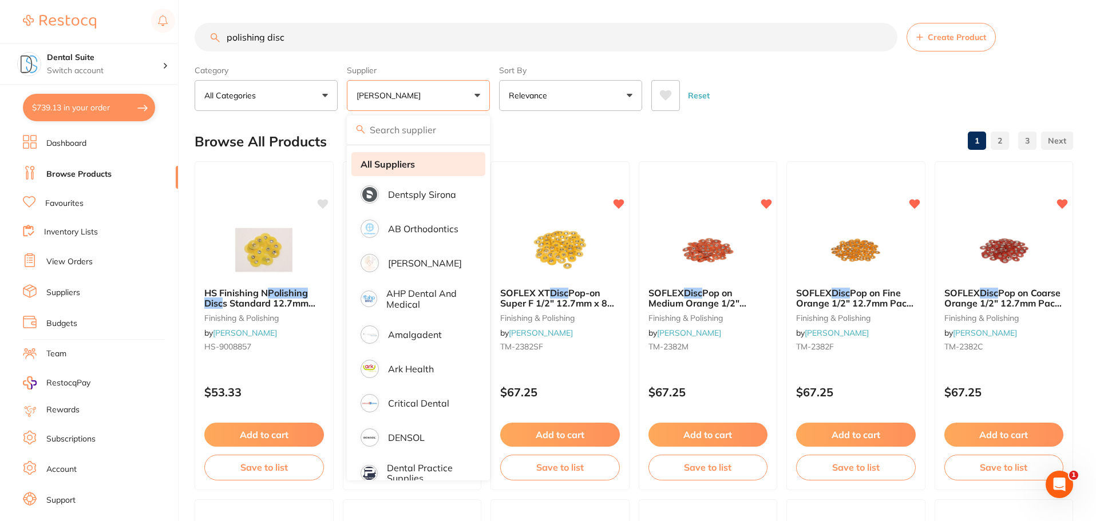
click at [408, 167] on strong "All Suppliers" at bounding box center [388, 164] width 54 height 10
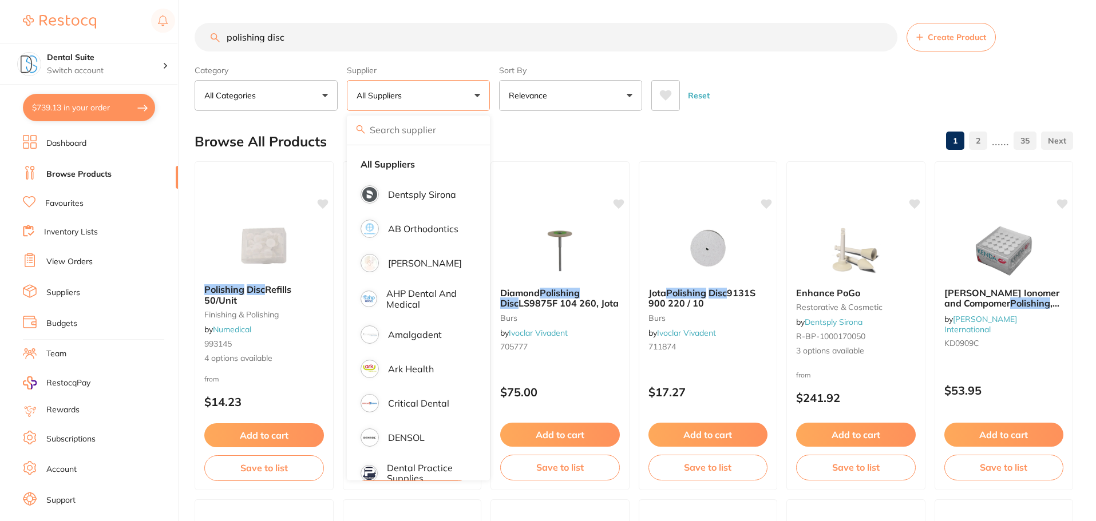
scroll to position [1, 0]
drag, startPoint x: 322, startPoint y: 41, endPoint x: 205, endPoint y: 45, distance: 116.8
click at [205, 45] on input "polishing disc" at bounding box center [546, 37] width 703 height 29
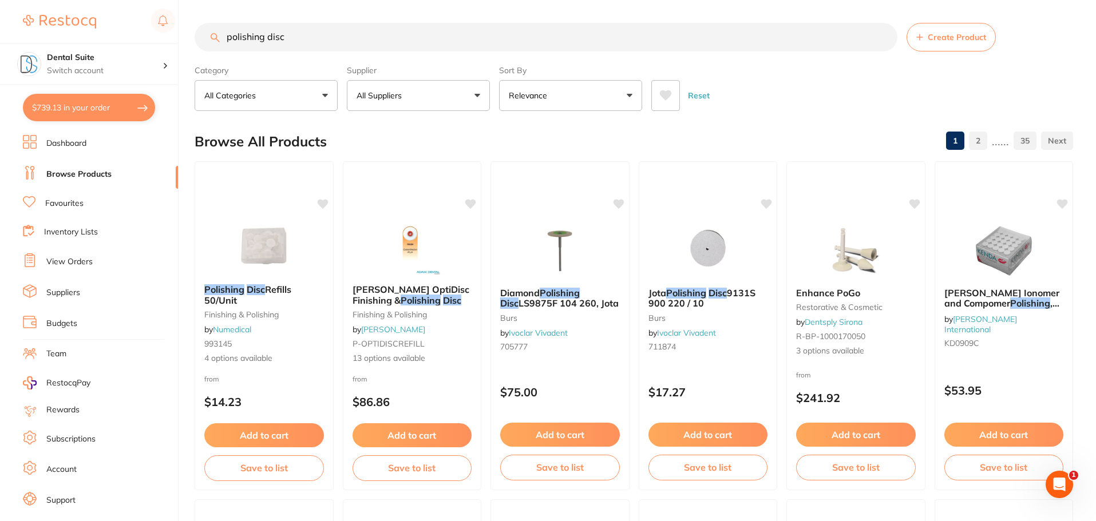
scroll to position [0, 0]
type input "orange garrison rings"
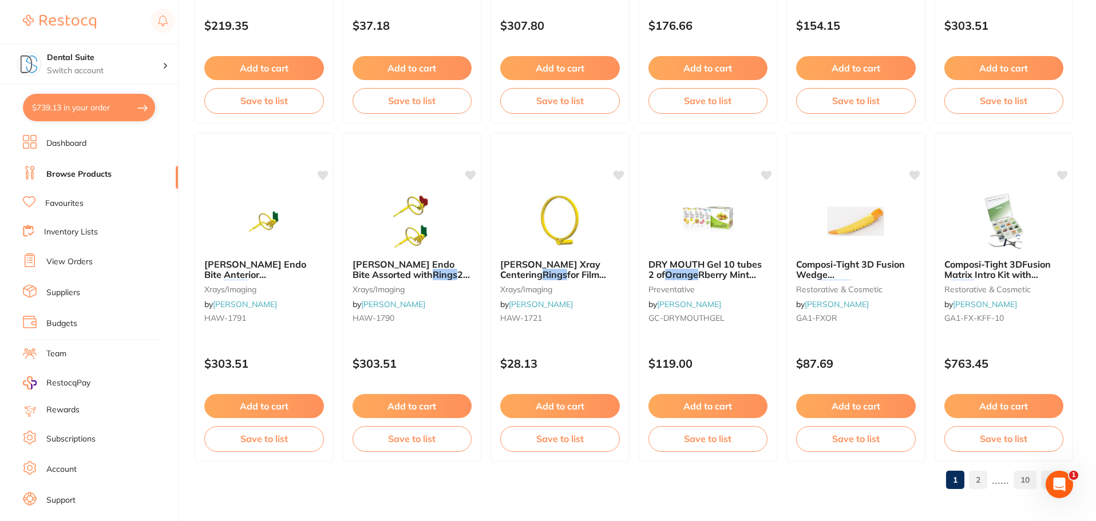
click at [980, 479] on link "2" at bounding box center [978, 480] width 18 height 23
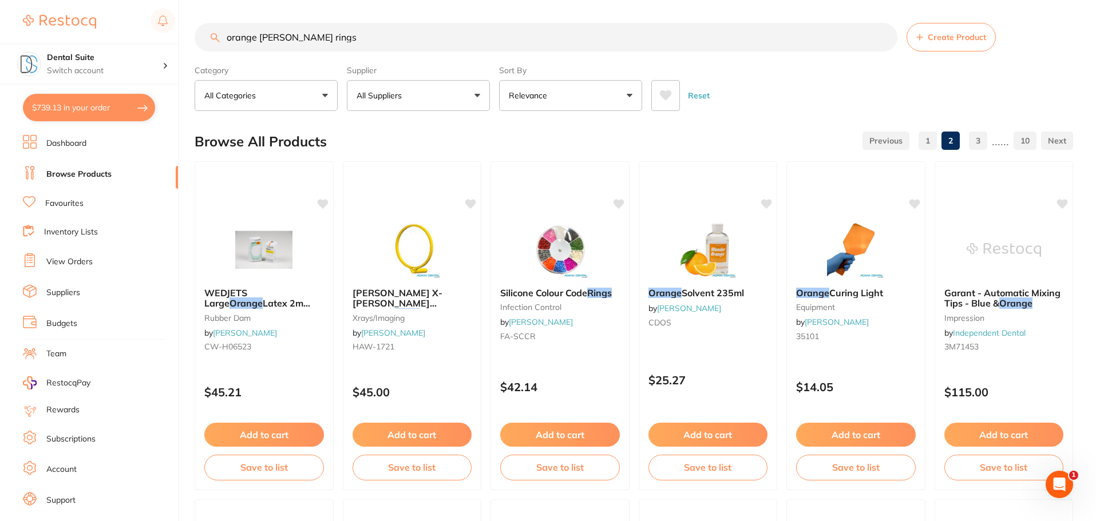
click at [399, 97] on p "All Suppliers" at bounding box center [382, 95] width 50 height 11
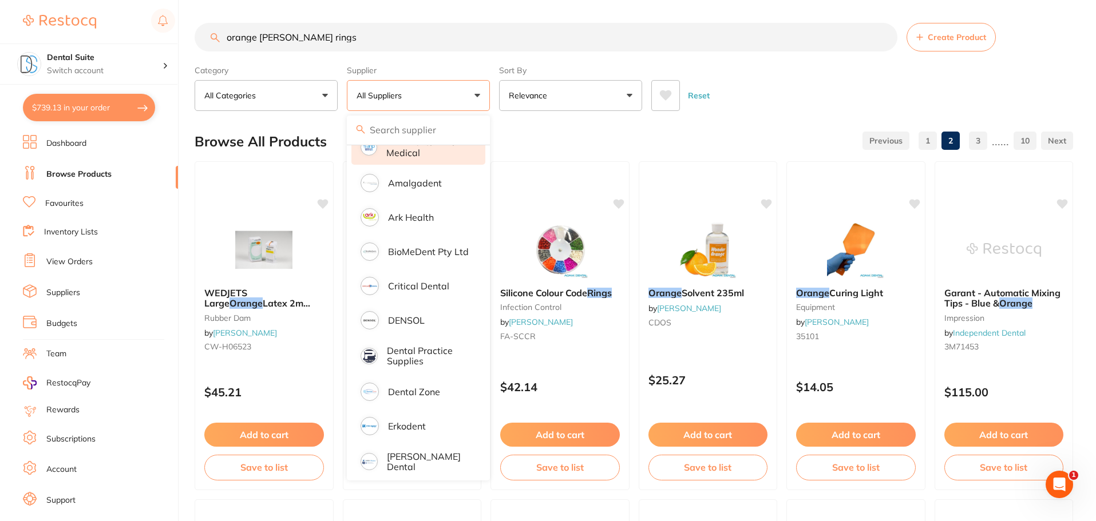
scroll to position [172, 0]
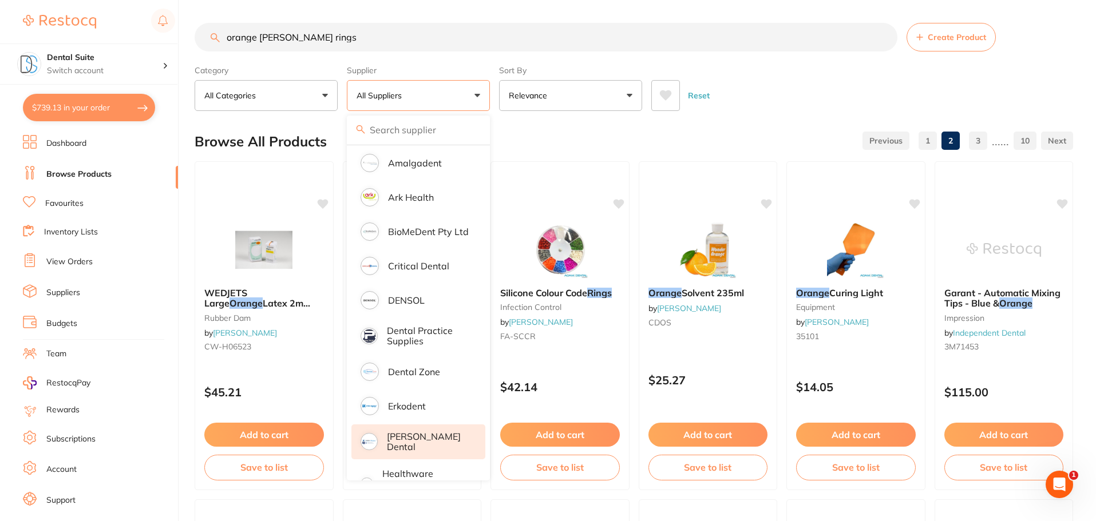
click at [416, 438] on p "[PERSON_NAME] Dental" at bounding box center [428, 442] width 82 height 21
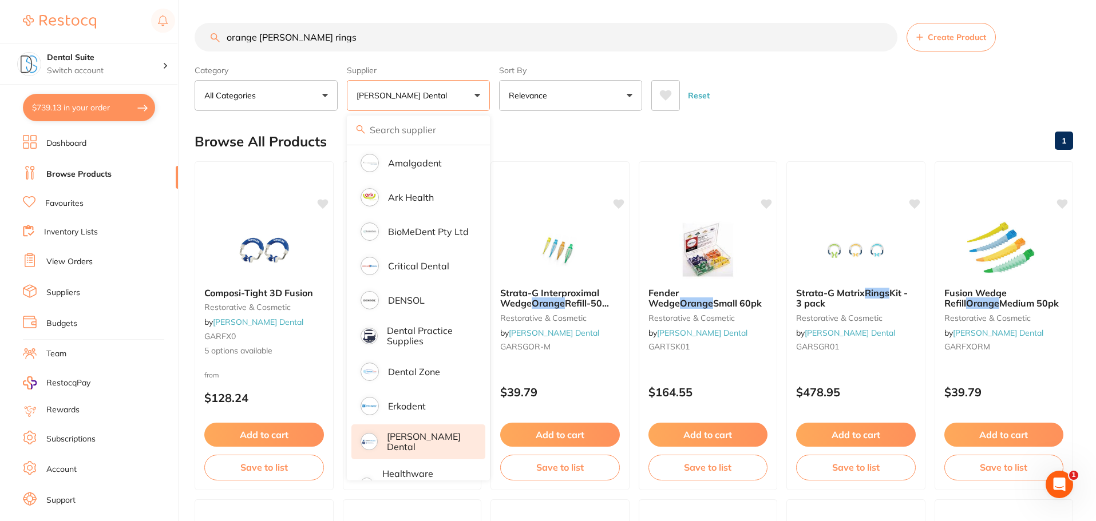
scroll to position [0, 0]
drag, startPoint x: 826, startPoint y: 117, endPoint x: 838, endPoint y: 126, distance: 15.5
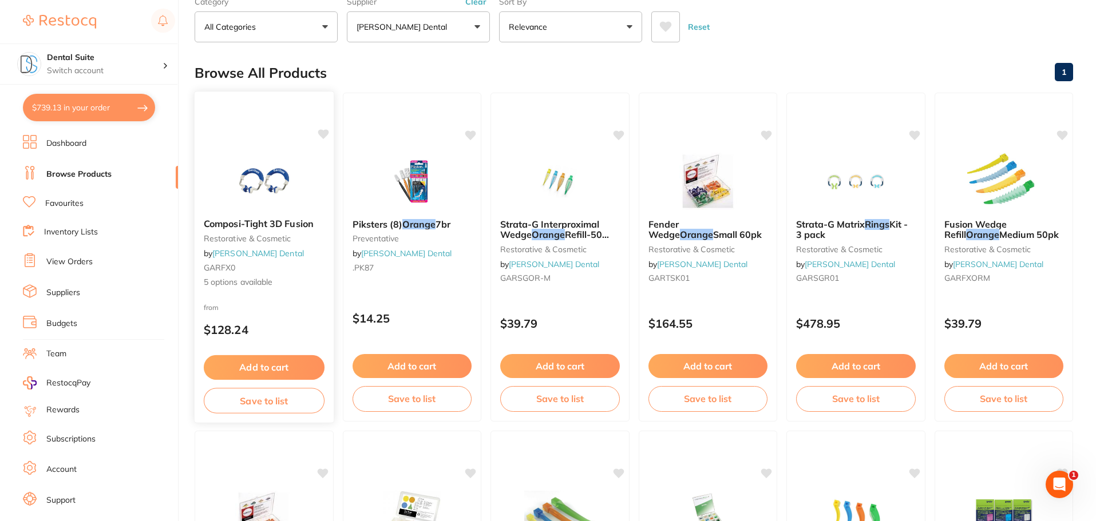
scroll to position [114, 0]
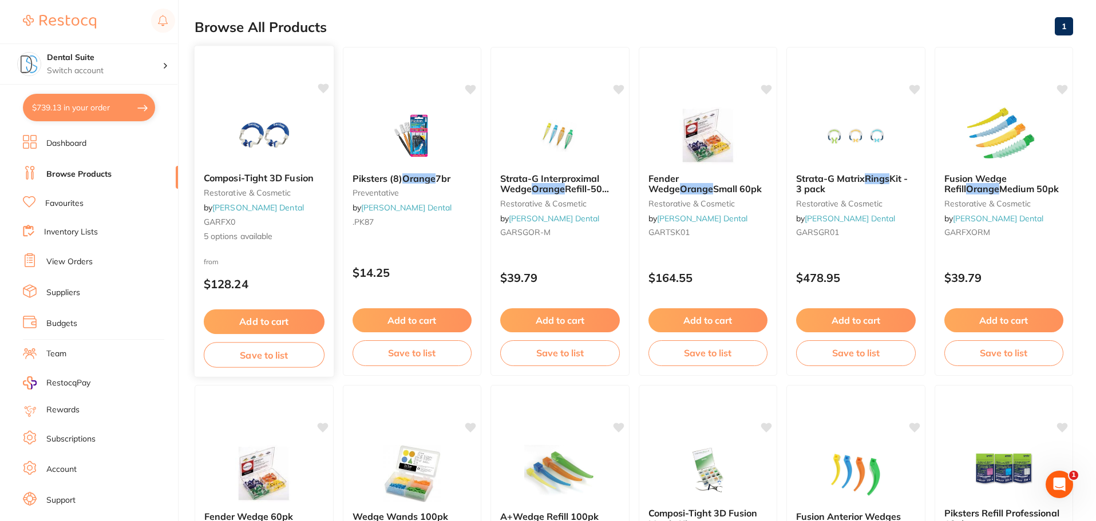
click at [226, 234] on span "5 options available" at bounding box center [264, 236] width 121 height 11
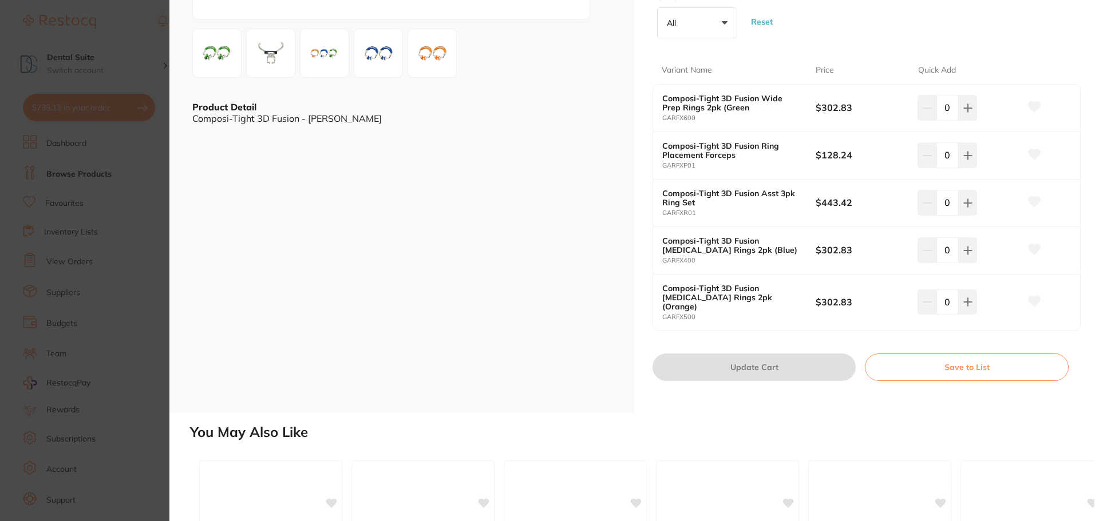
scroll to position [229, 0]
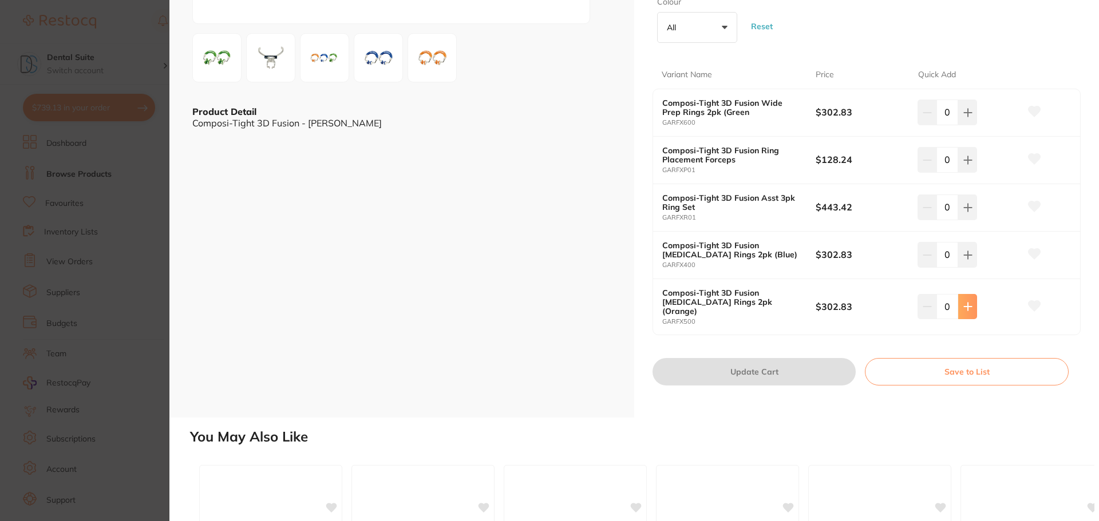
click at [971, 125] on button at bounding box center [967, 112] width 19 height 25
type input "1"
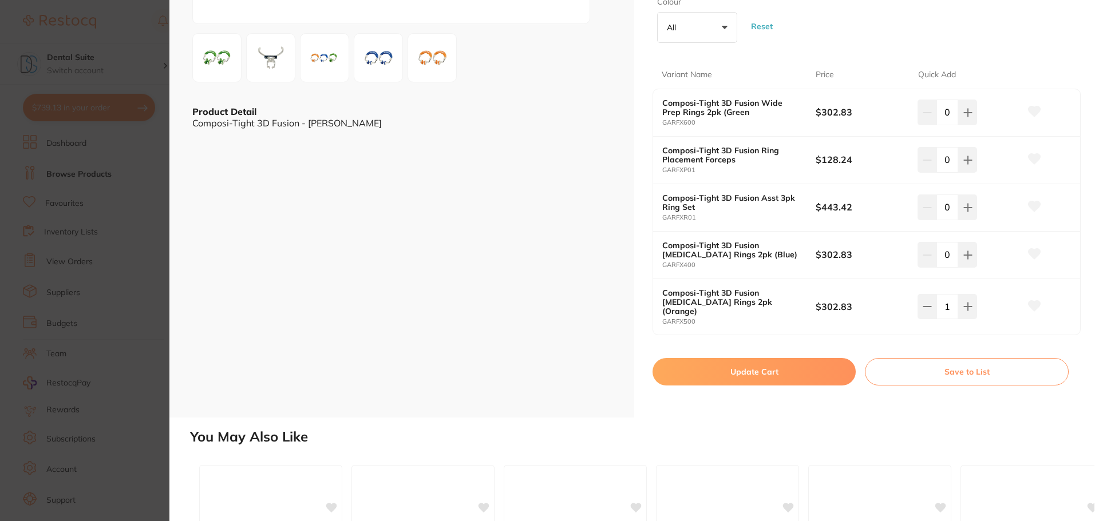
scroll to position [0, 0]
click at [740, 362] on button "Update Cart" at bounding box center [753, 371] width 203 height 27
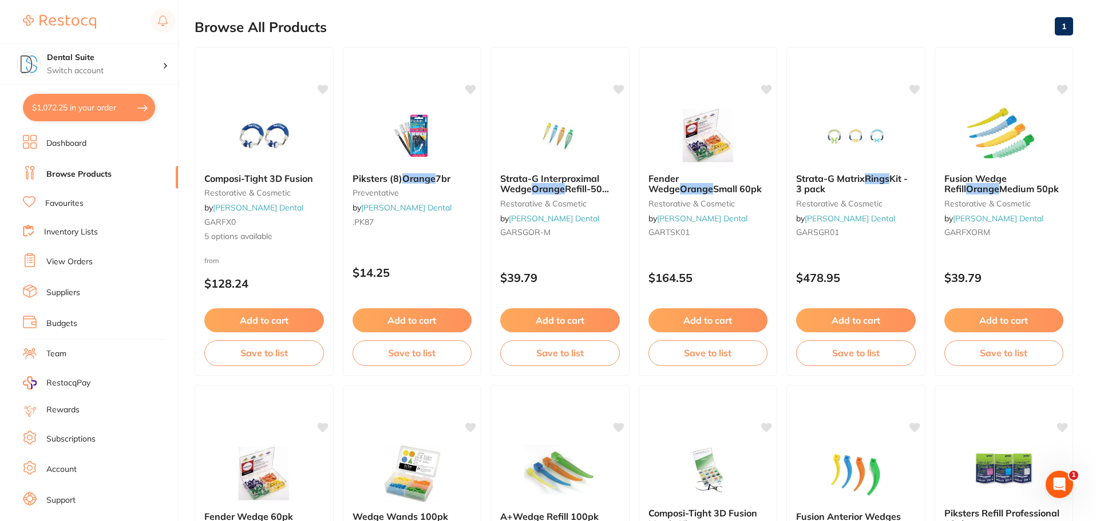
click at [99, 104] on button "$1,072.25 in your order" at bounding box center [89, 107] width 132 height 27
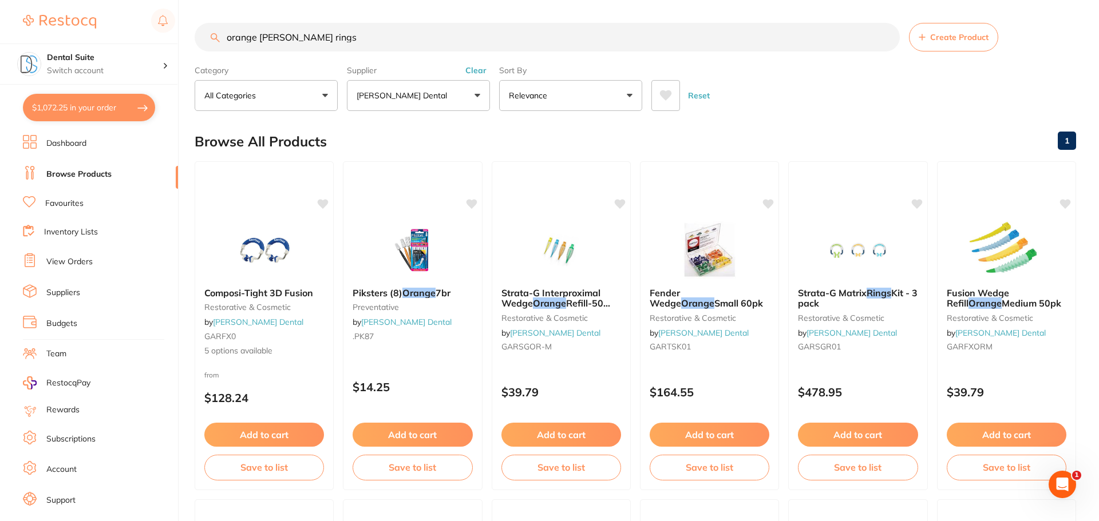
checkbox input "true"
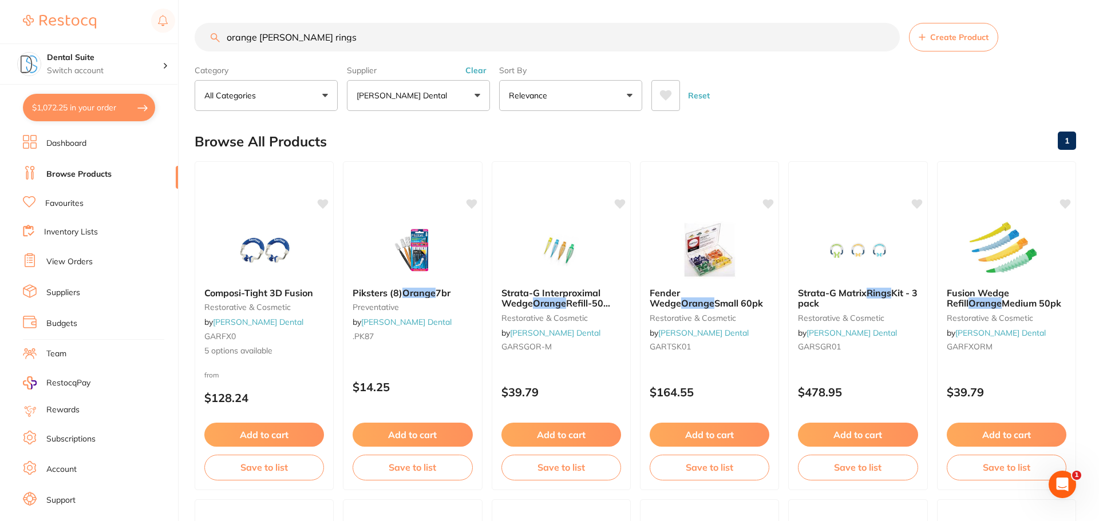
checkbox input "true"
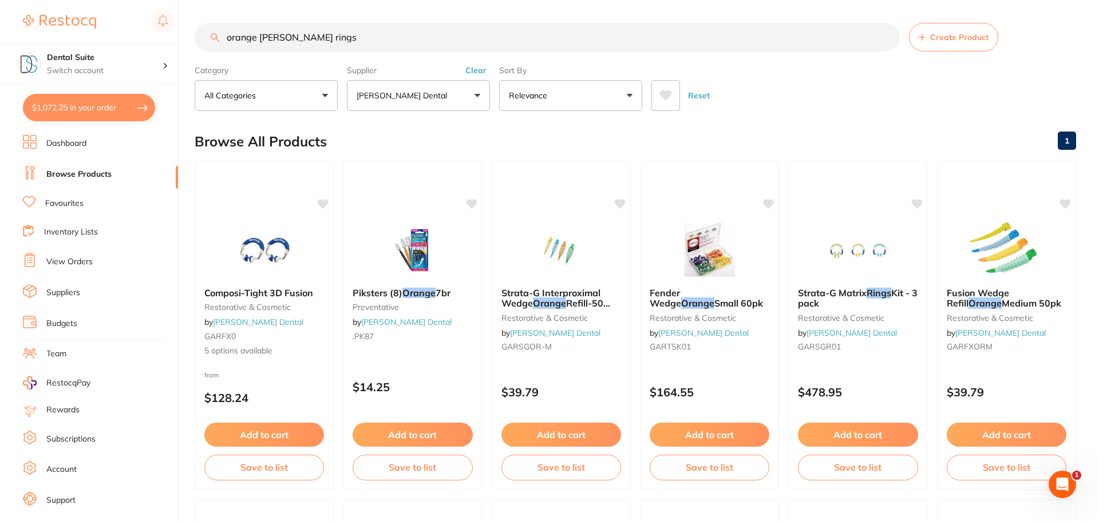
checkbox input "true"
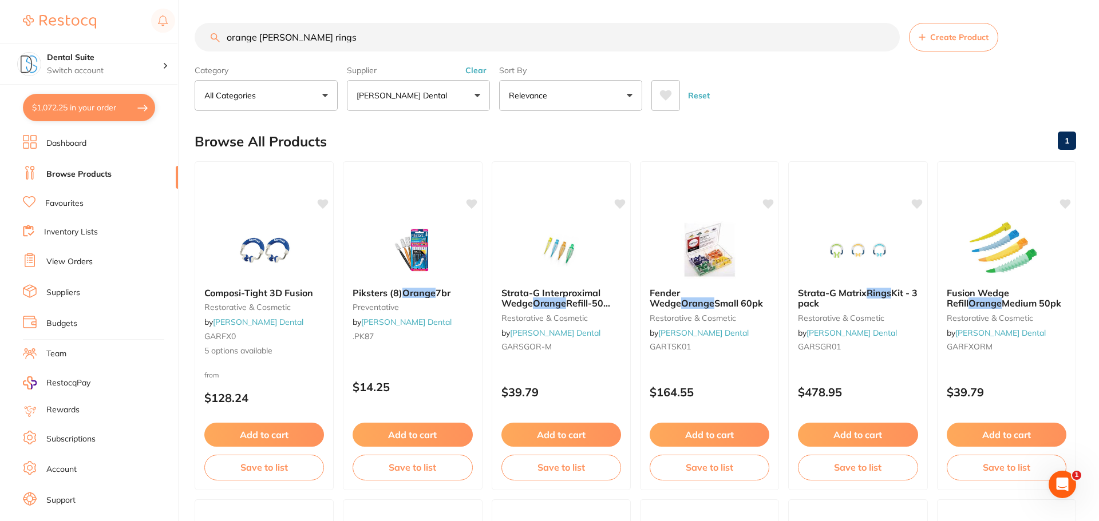
checkbox input "true"
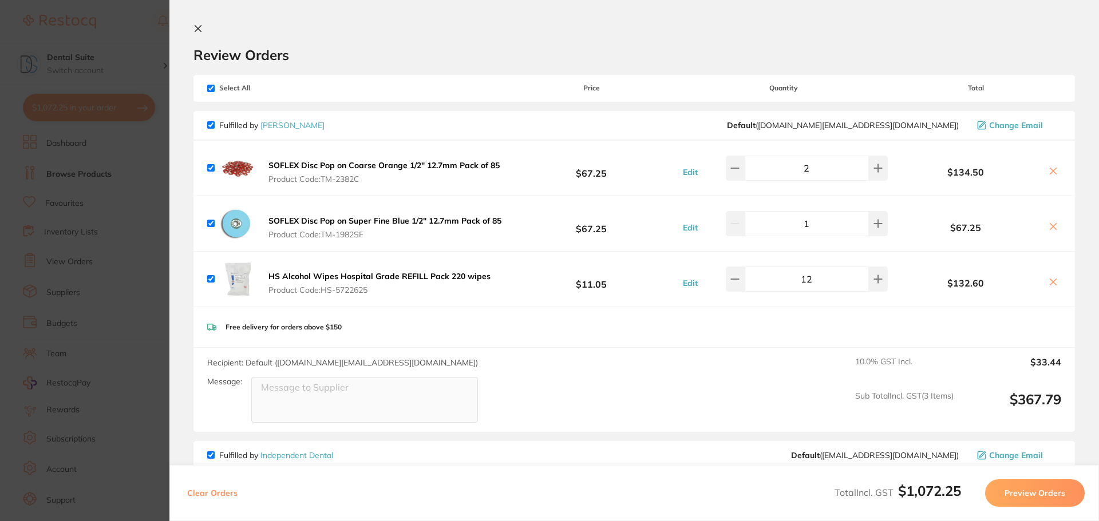
click at [191, 30] on section "Review Orders Your orders are being processed and we will notify you once we ha…" at bounding box center [633, 260] width 929 height 521
click at [199, 29] on icon at bounding box center [197, 28] width 9 height 9
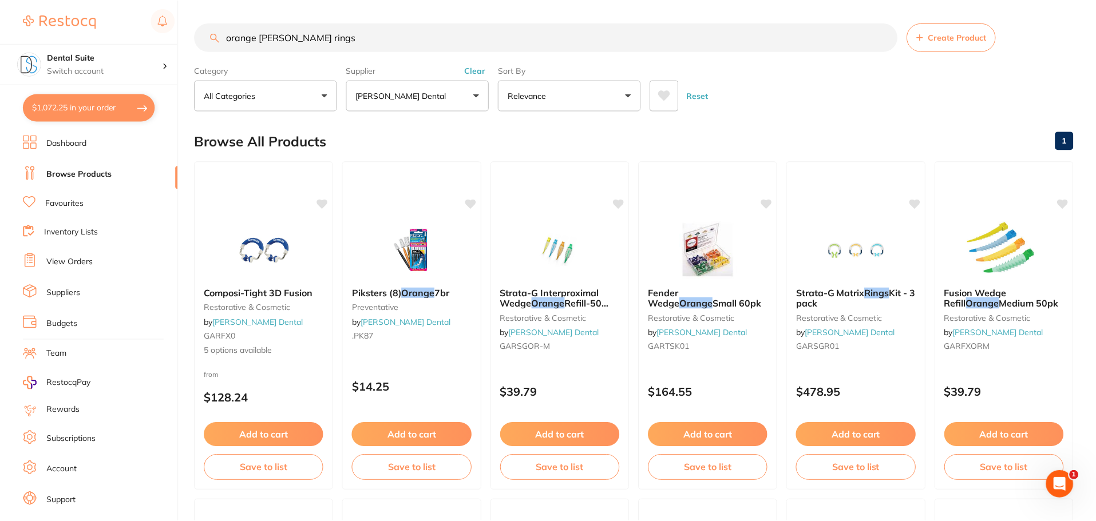
scroll to position [114, 0]
